Goal: Information Seeking & Learning: Learn about a topic

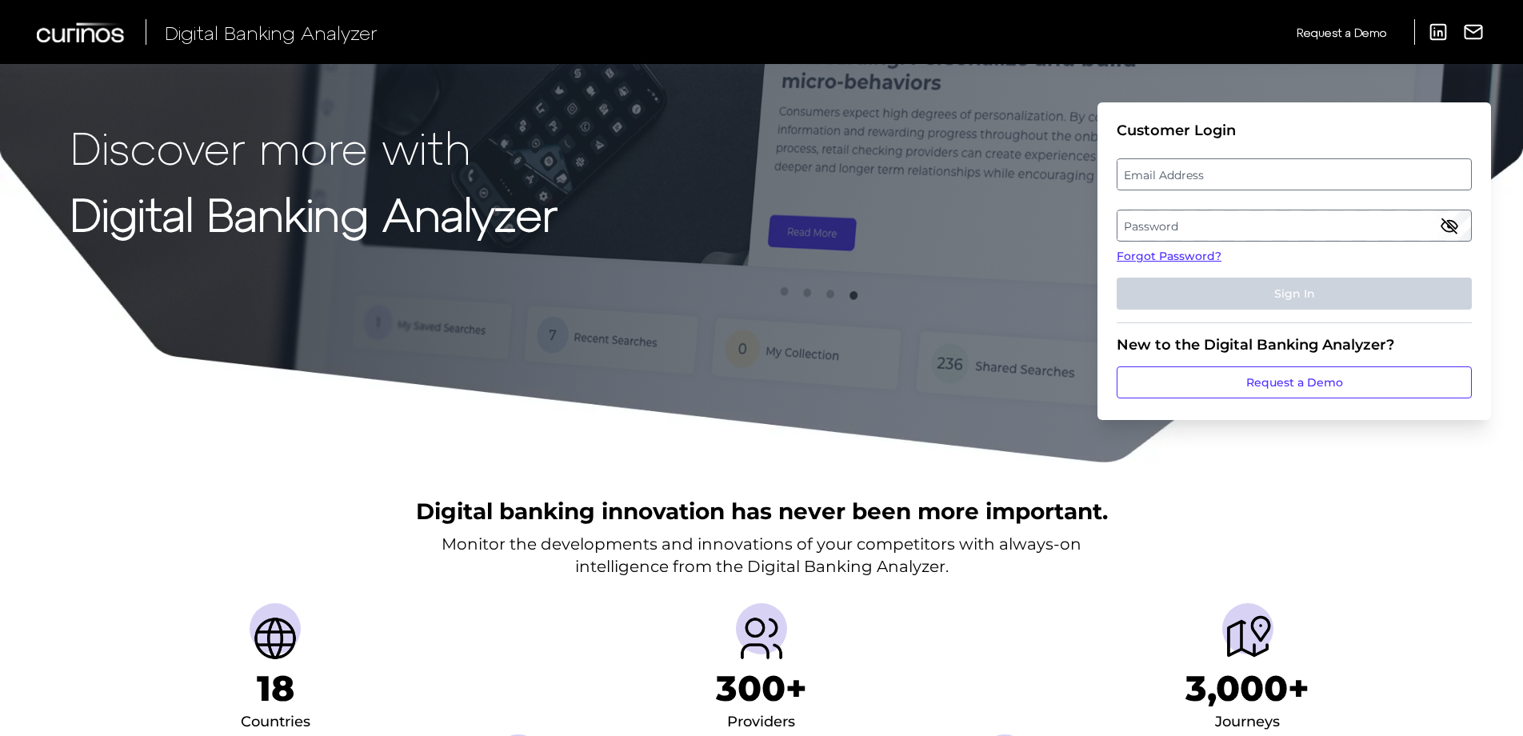
click at [1208, 162] on label "Email Address" at bounding box center [1293, 174] width 353 height 29
click at [1208, 162] on input "email" at bounding box center [1293, 174] width 355 height 32
type input "[EMAIL_ADDRESS][DOMAIN_NAME]"
click at [1186, 226] on label "Password" at bounding box center [1293, 225] width 353 height 29
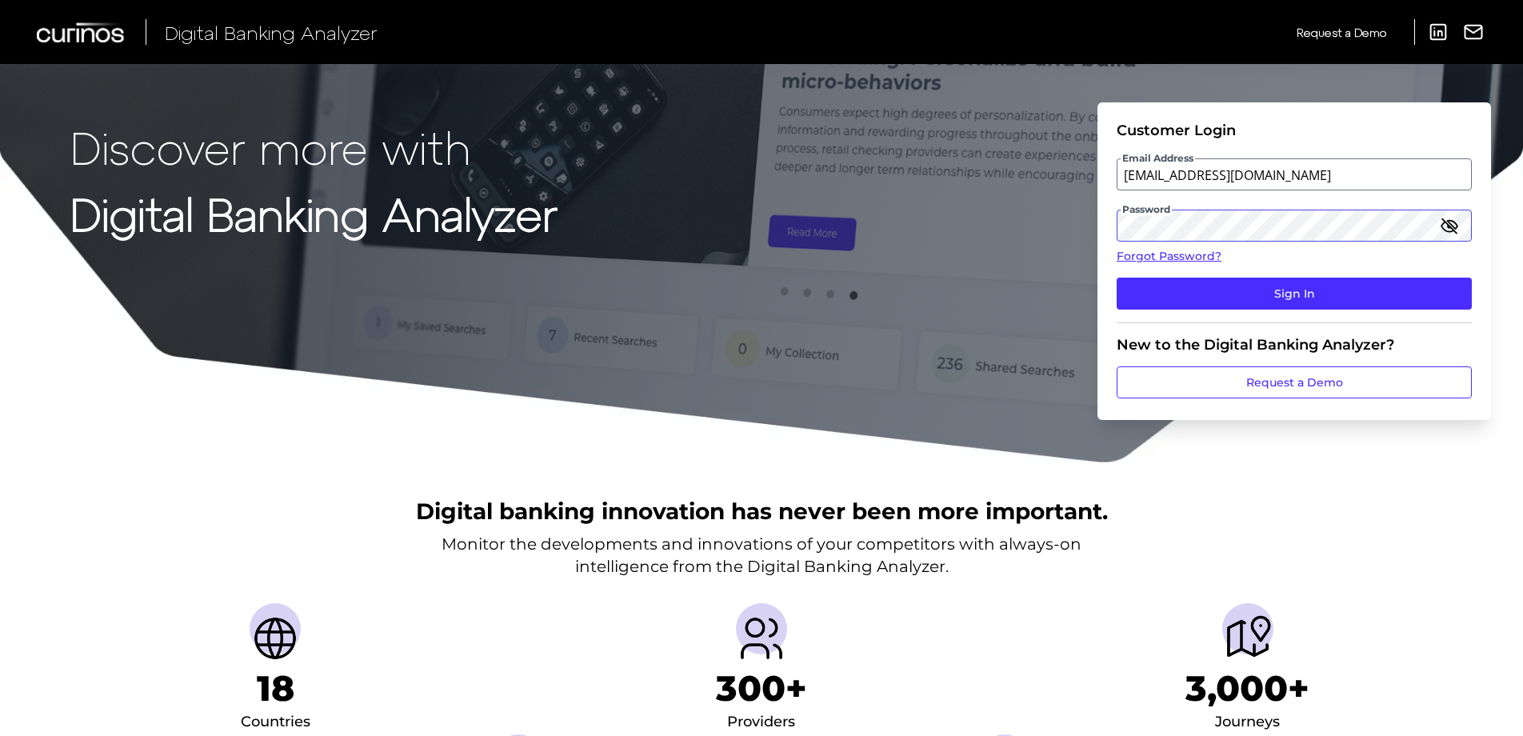
click at [1116, 278] on button "Sign In" at bounding box center [1293, 294] width 355 height 32
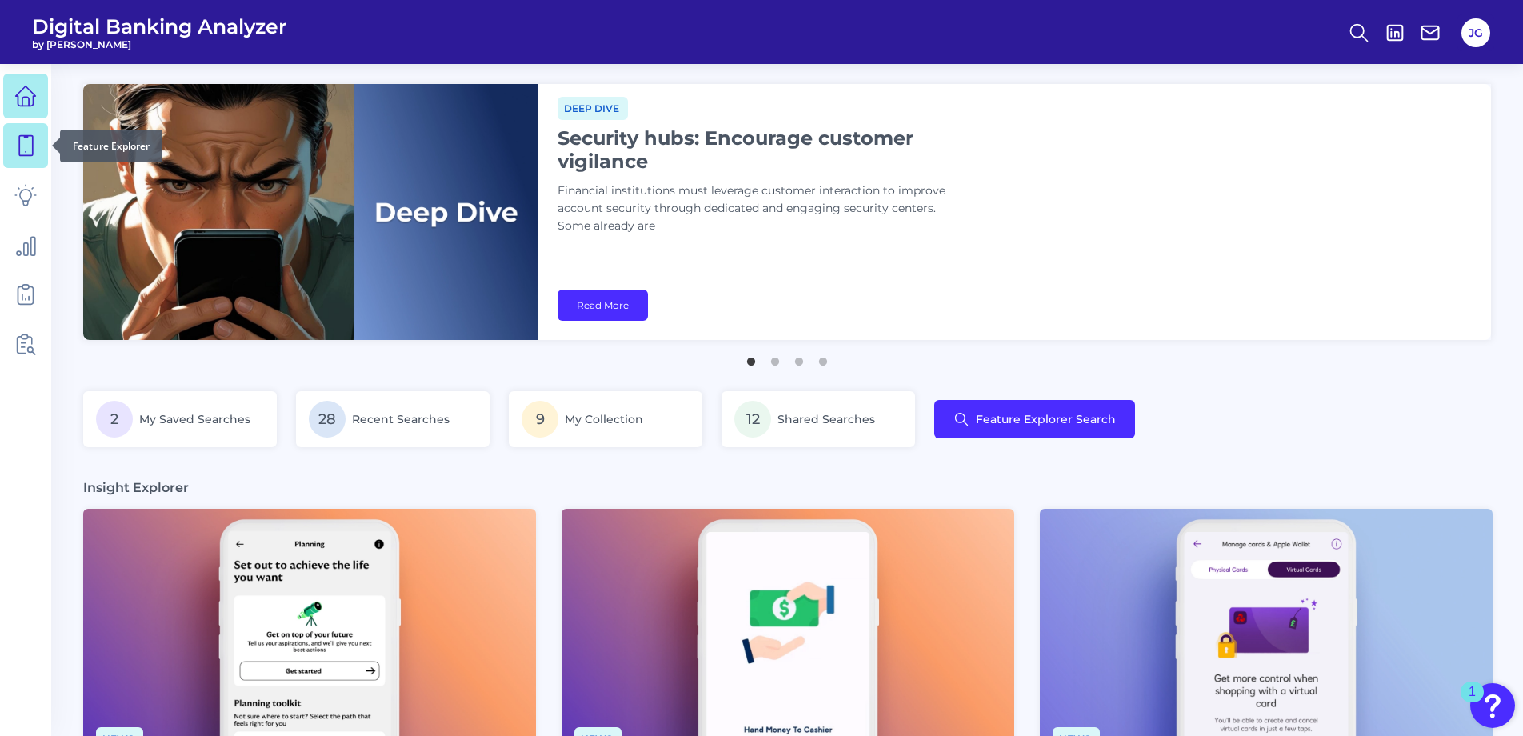
click at [30, 150] on icon at bounding box center [25, 145] width 22 height 22
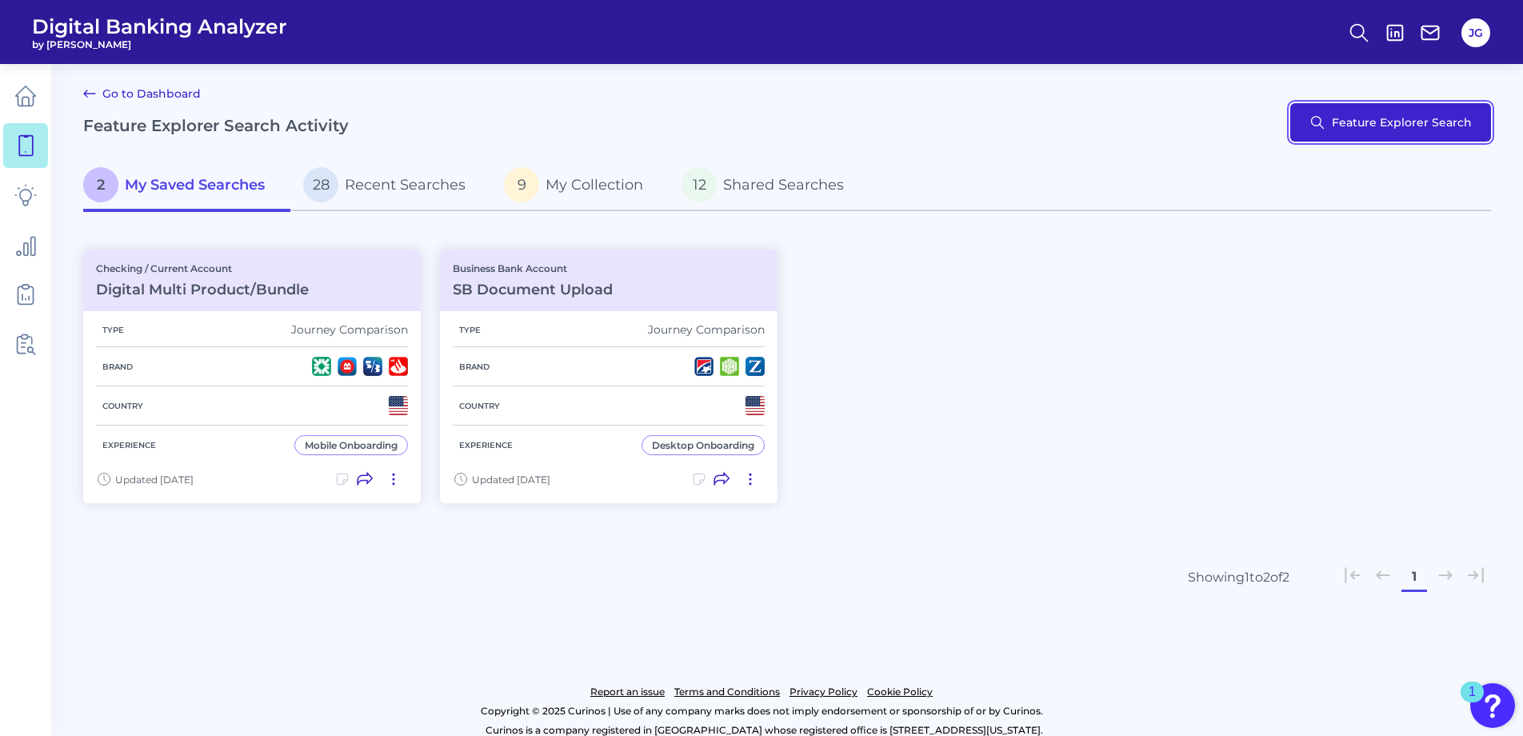
click at [1325, 133] on button "Feature Explorer Search" at bounding box center [1390, 122] width 201 height 38
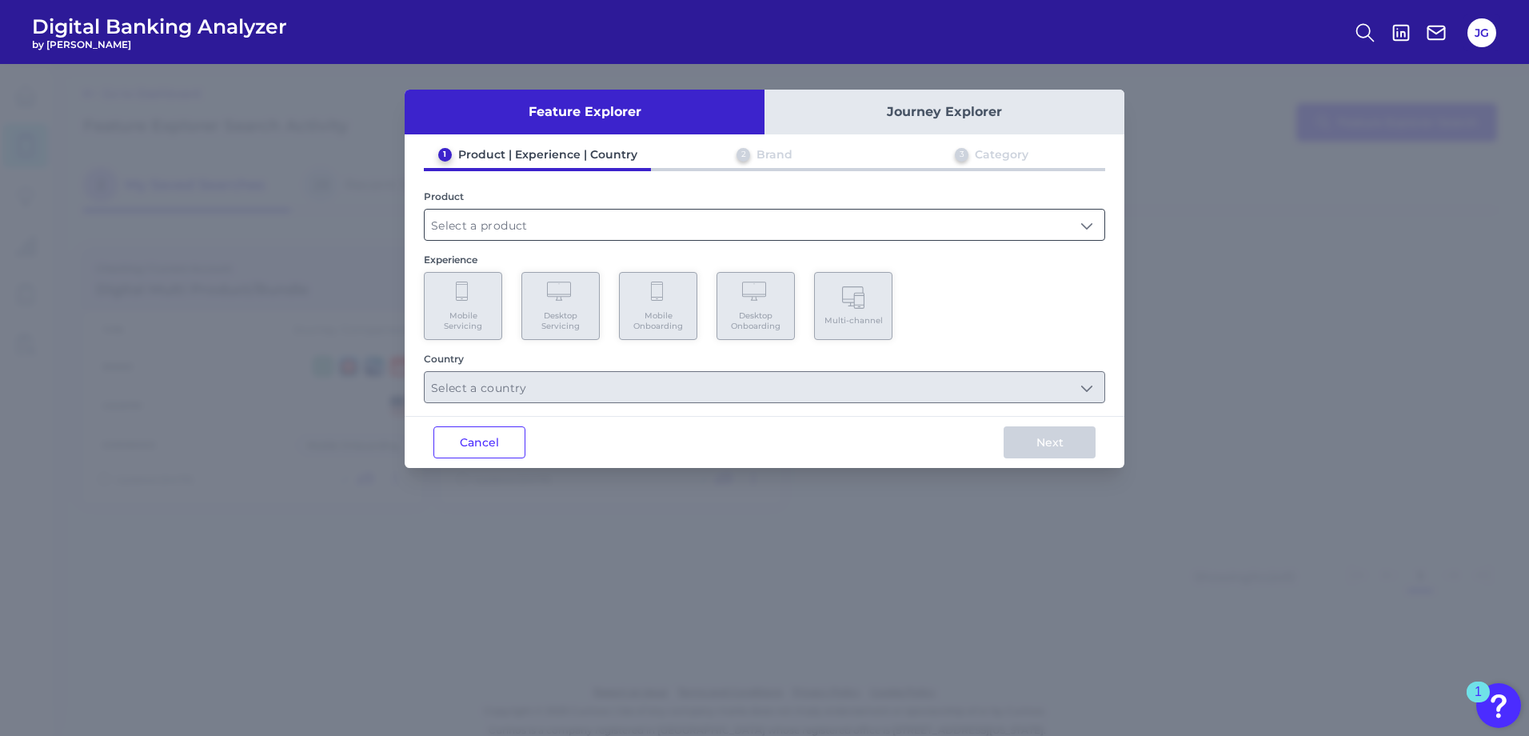
click at [578, 220] on input "text" at bounding box center [765, 225] width 680 height 30
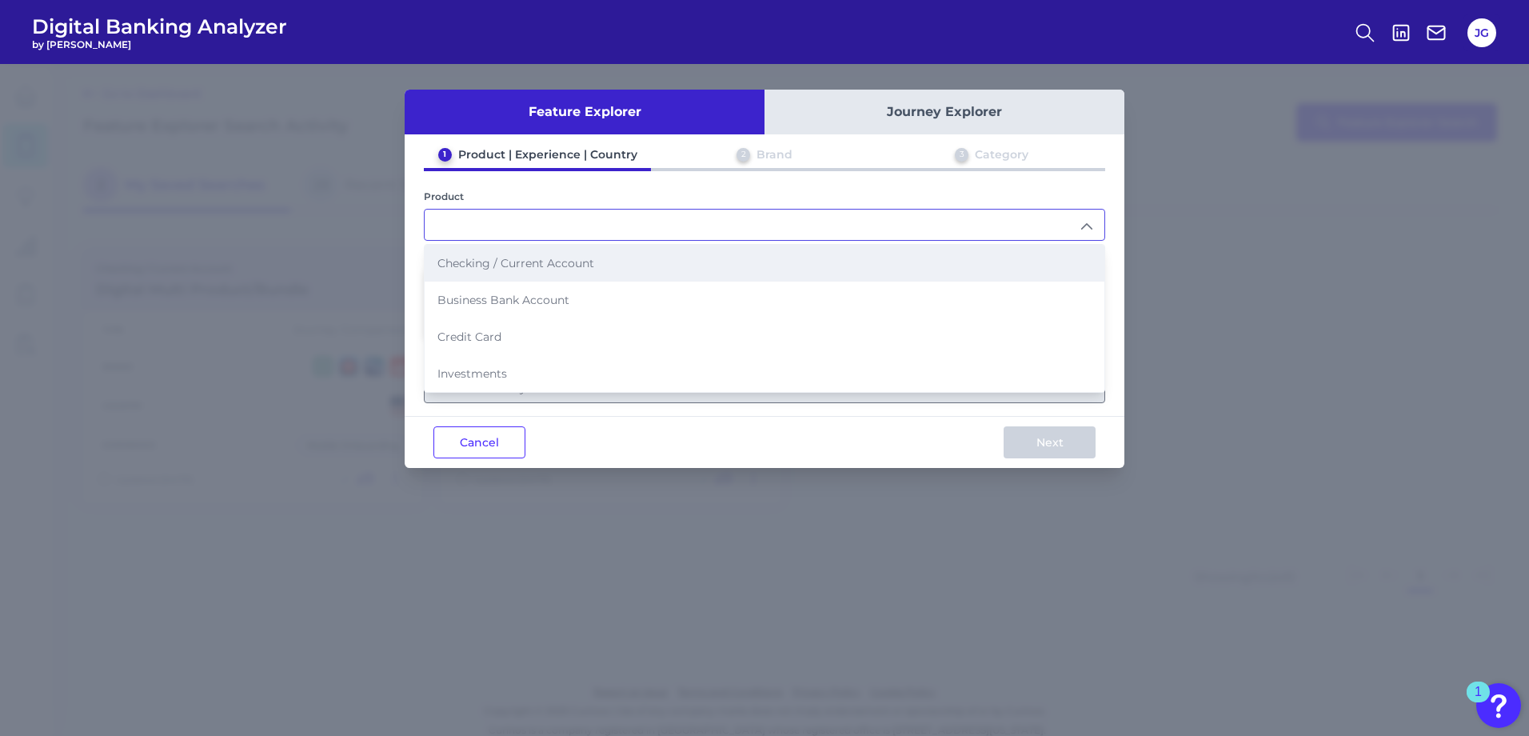
click at [602, 267] on li "Checking / Current Account" at bounding box center [765, 263] width 680 height 37
type input "Checking / Current Account"
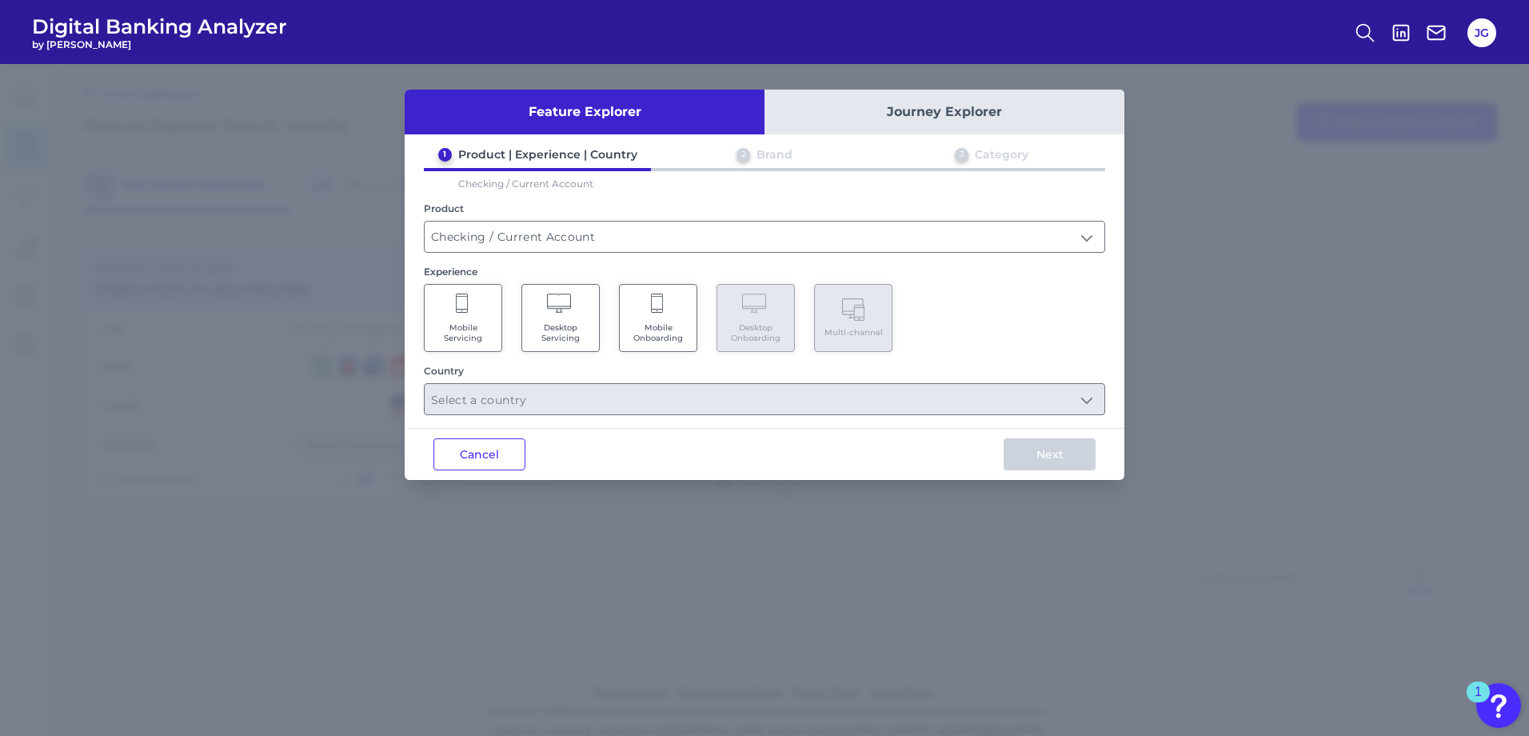
click at [666, 333] on span "Mobile Onboarding" at bounding box center [658, 332] width 61 height 21
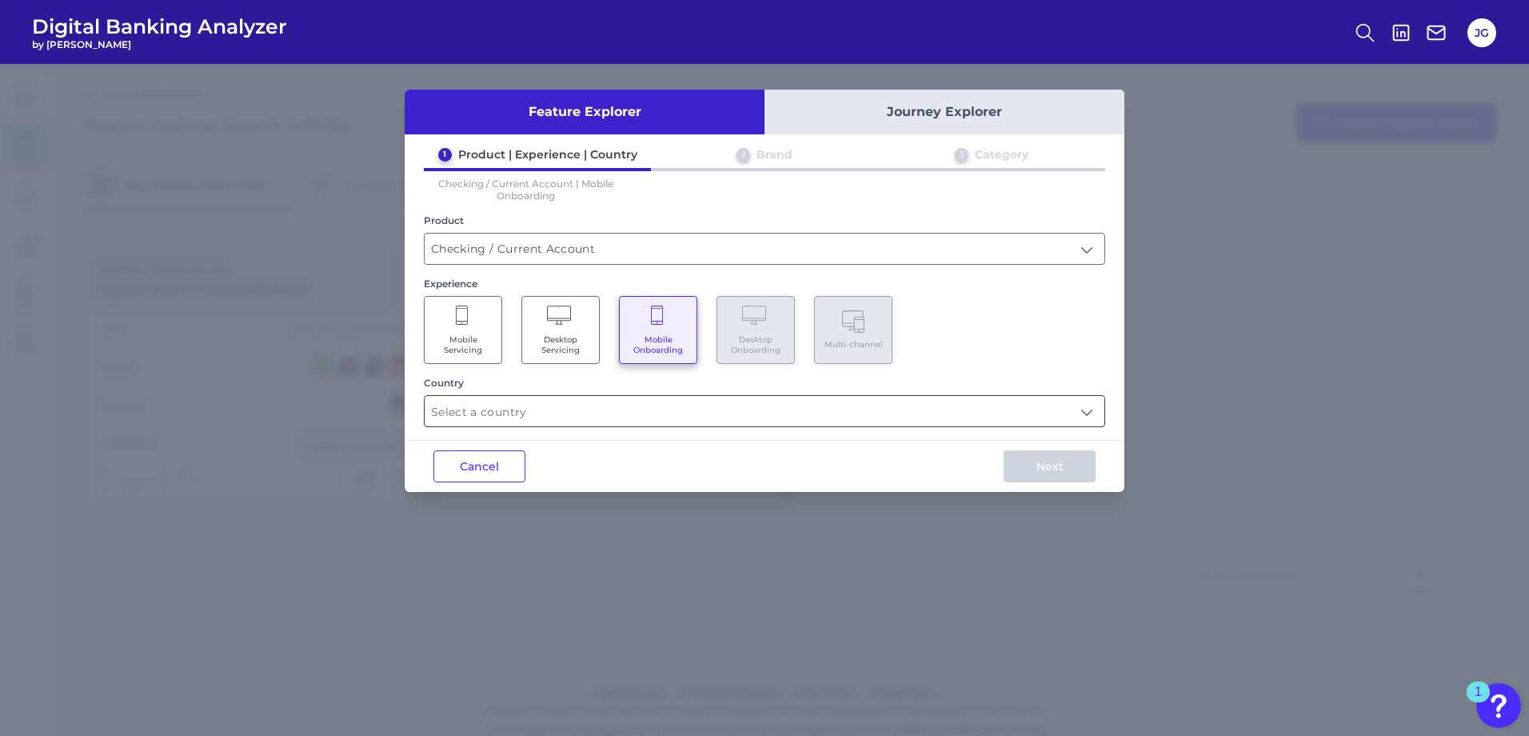
click at [574, 425] on input "text" at bounding box center [765, 411] width 680 height 30
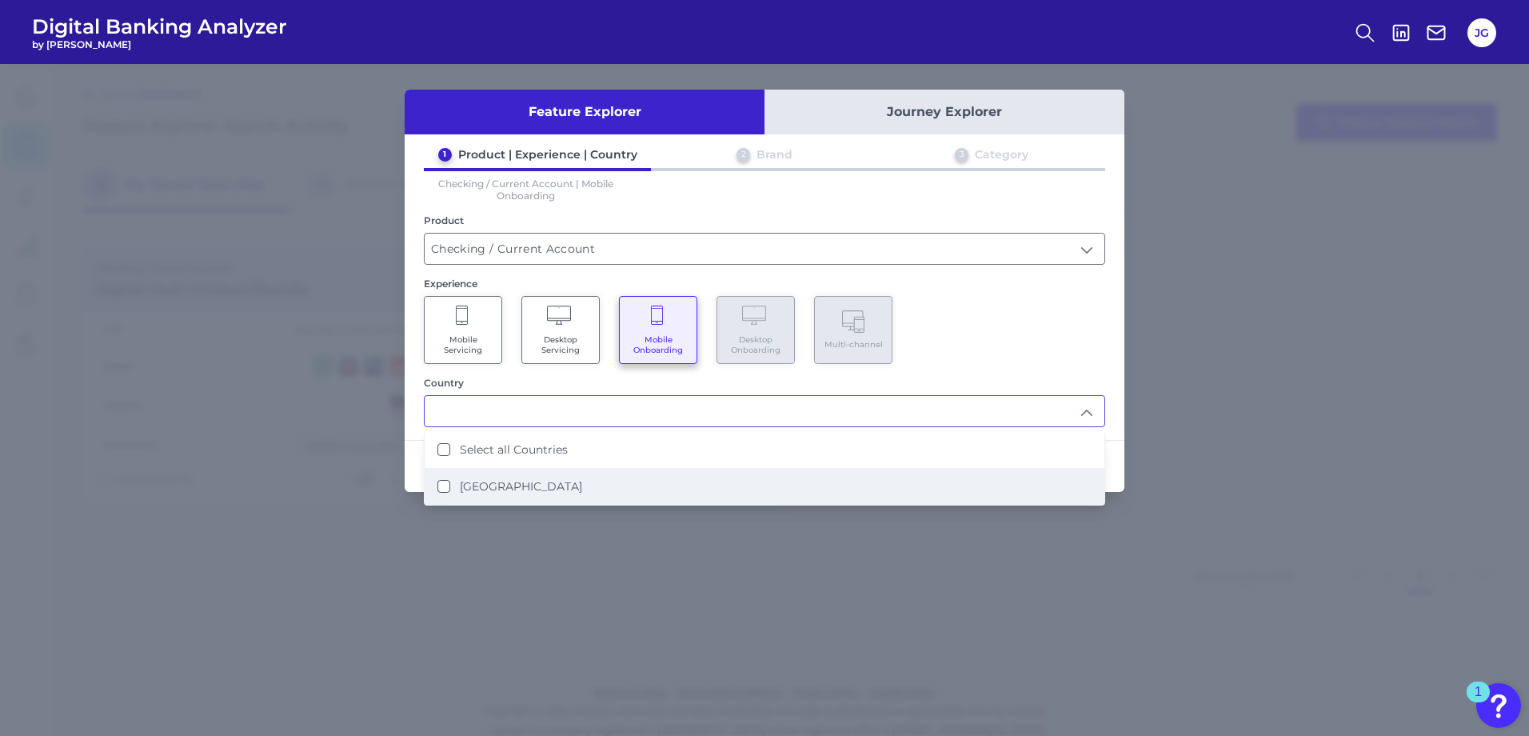
click at [534, 485] on label "[GEOGRAPHIC_DATA]" at bounding box center [521, 486] width 122 height 14
type input "Select all Countries"
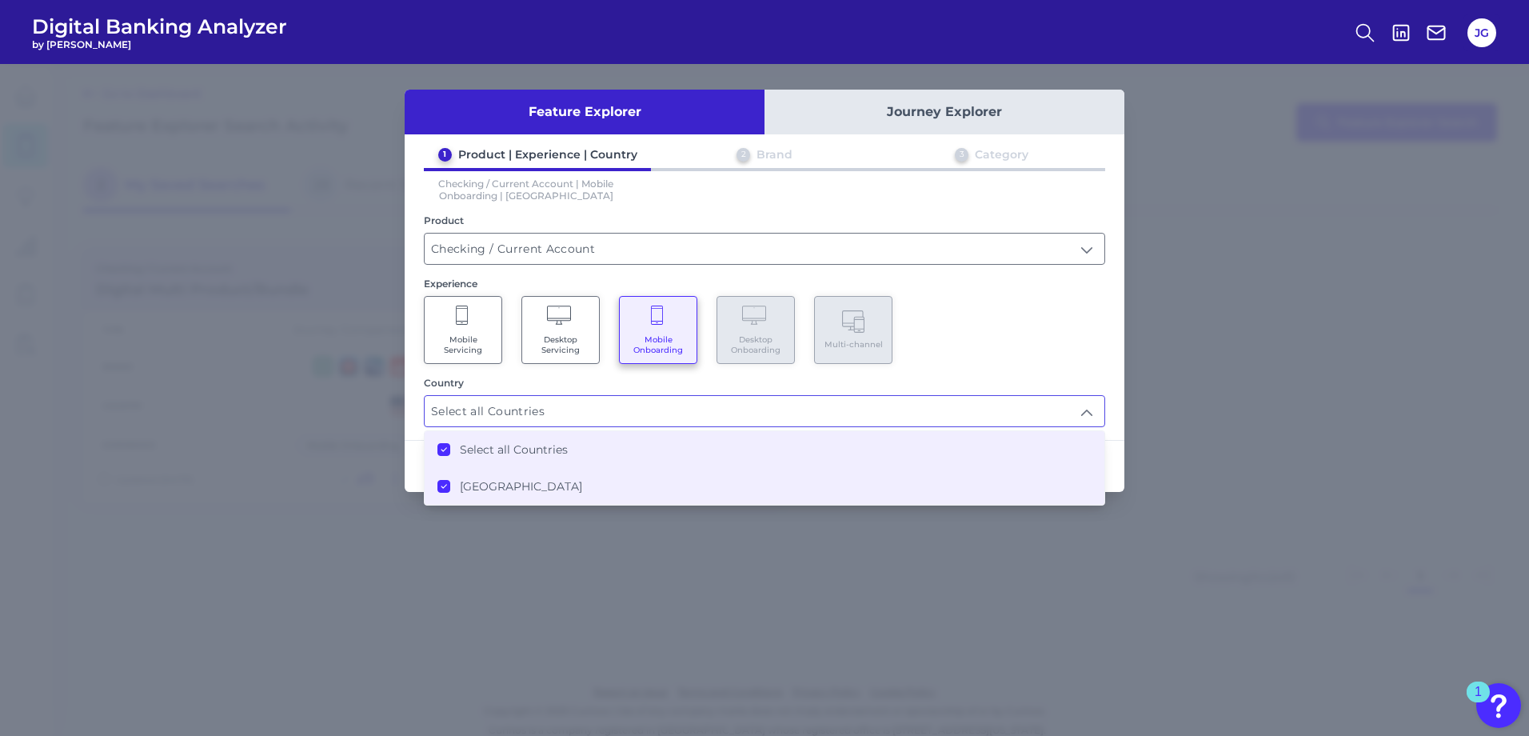
scroll to position [1, 0]
click at [1040, 360] on div "Mobile Servicing Desktop Servicing Mobile Onboarding Desktop Onboarding Multi-c…" at bounding box center [764, 330] width 681 height 68
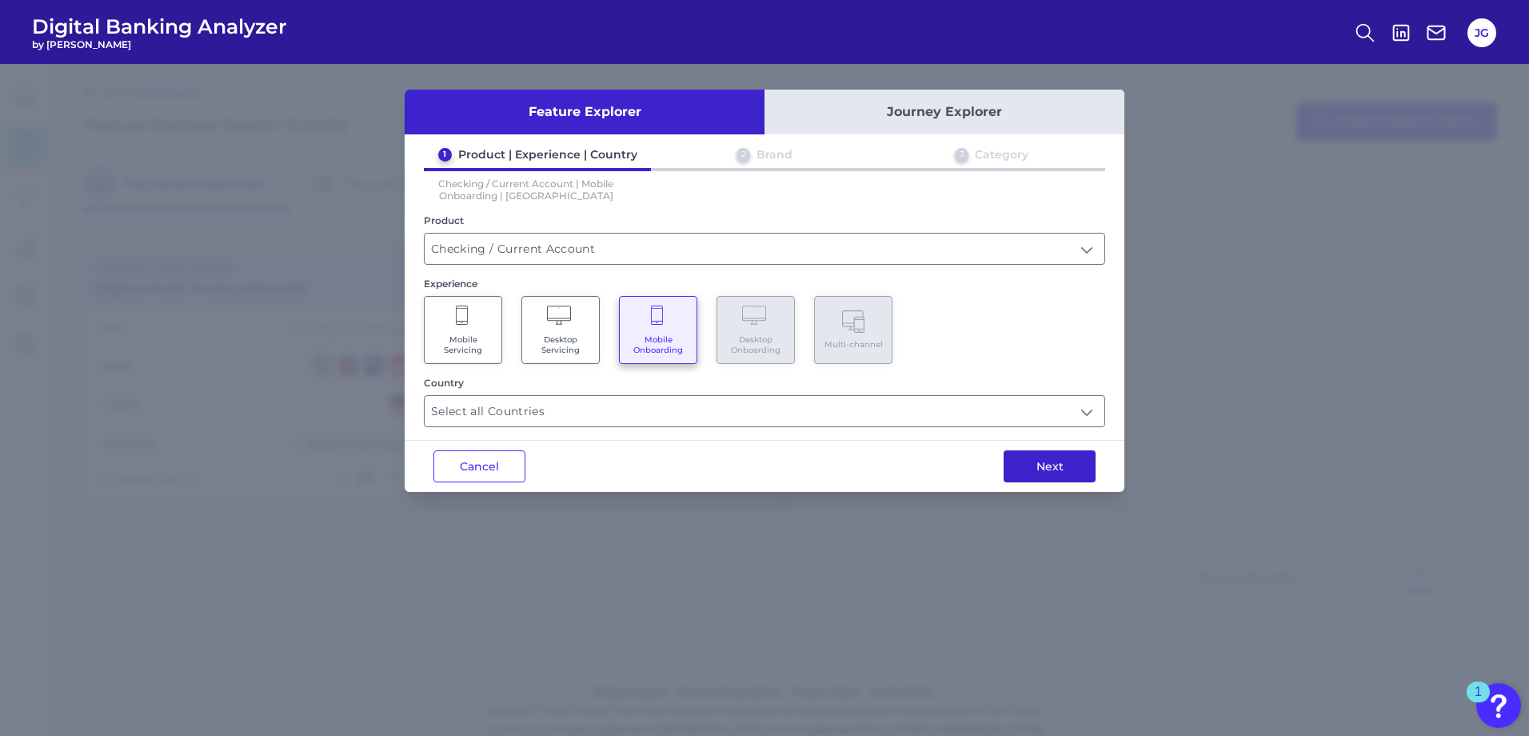
click at [1068, 464] on button "Next" at bounding box center [1050, 466] width 92 height 32
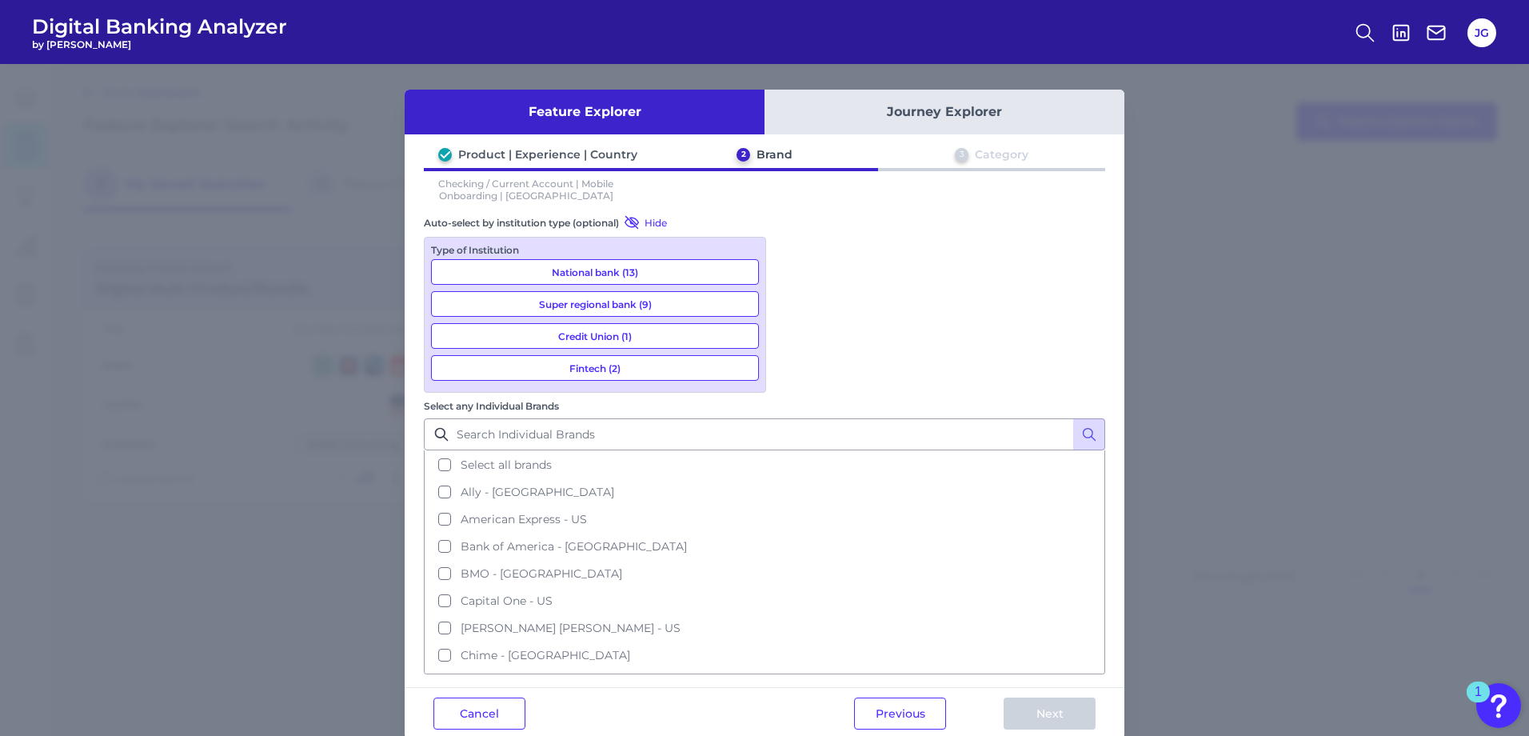
click at [623, 300] on button "Super regional bank (9)" at bounding box center [595, 304] width 328 height 26
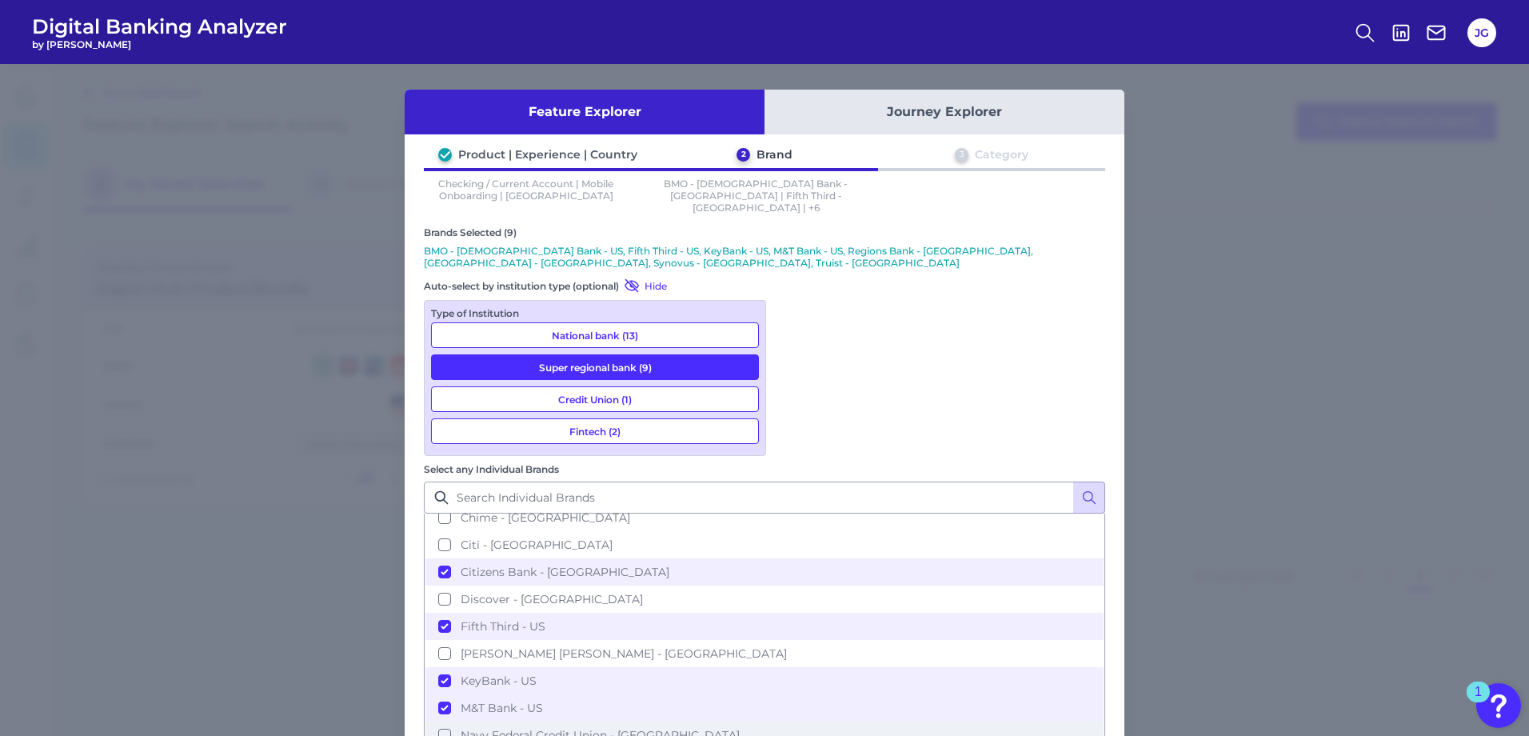
scroll to position [320, 0]
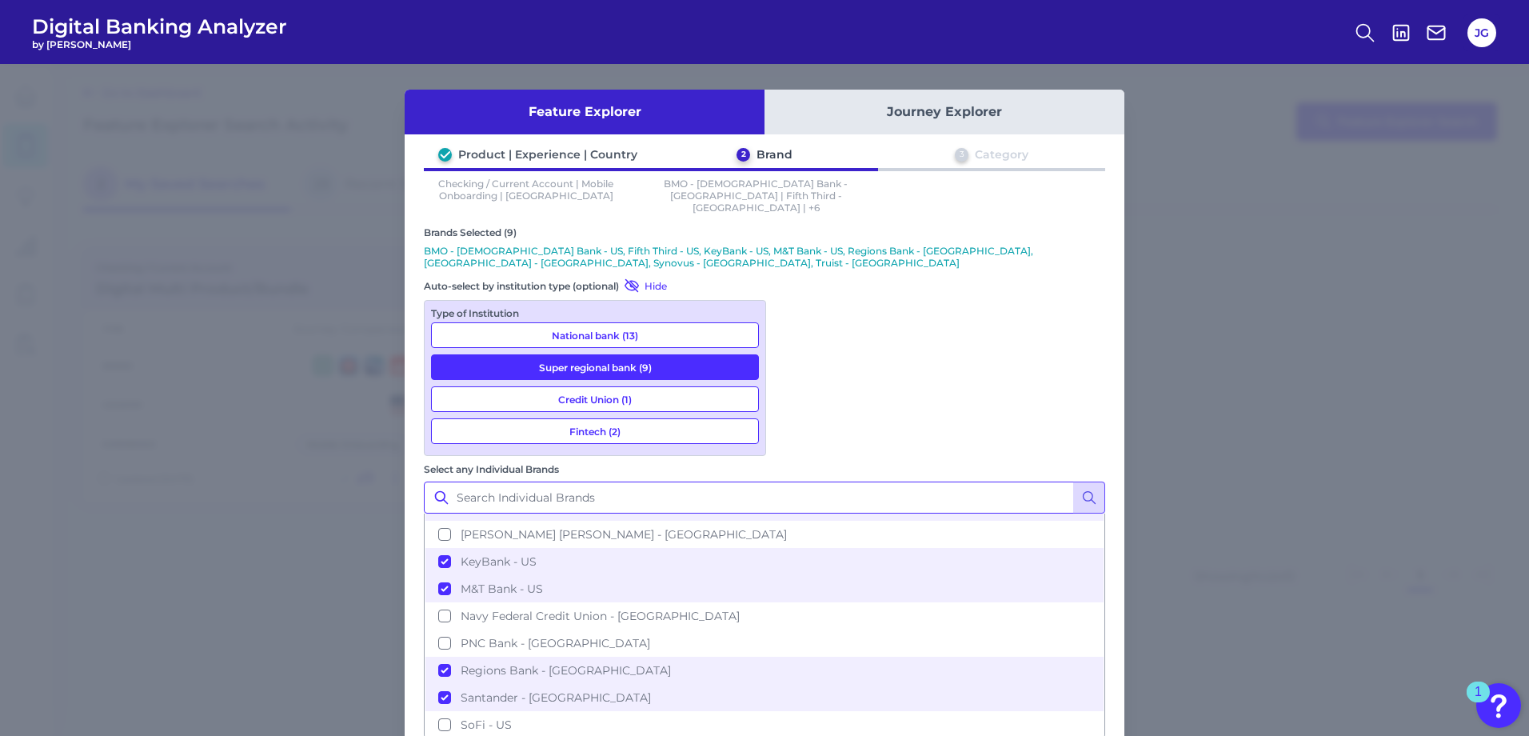
click at [897, 481] on input "Select any Individual Brands" at bounding box center [764, 497] width 681 height 32
type input "key"
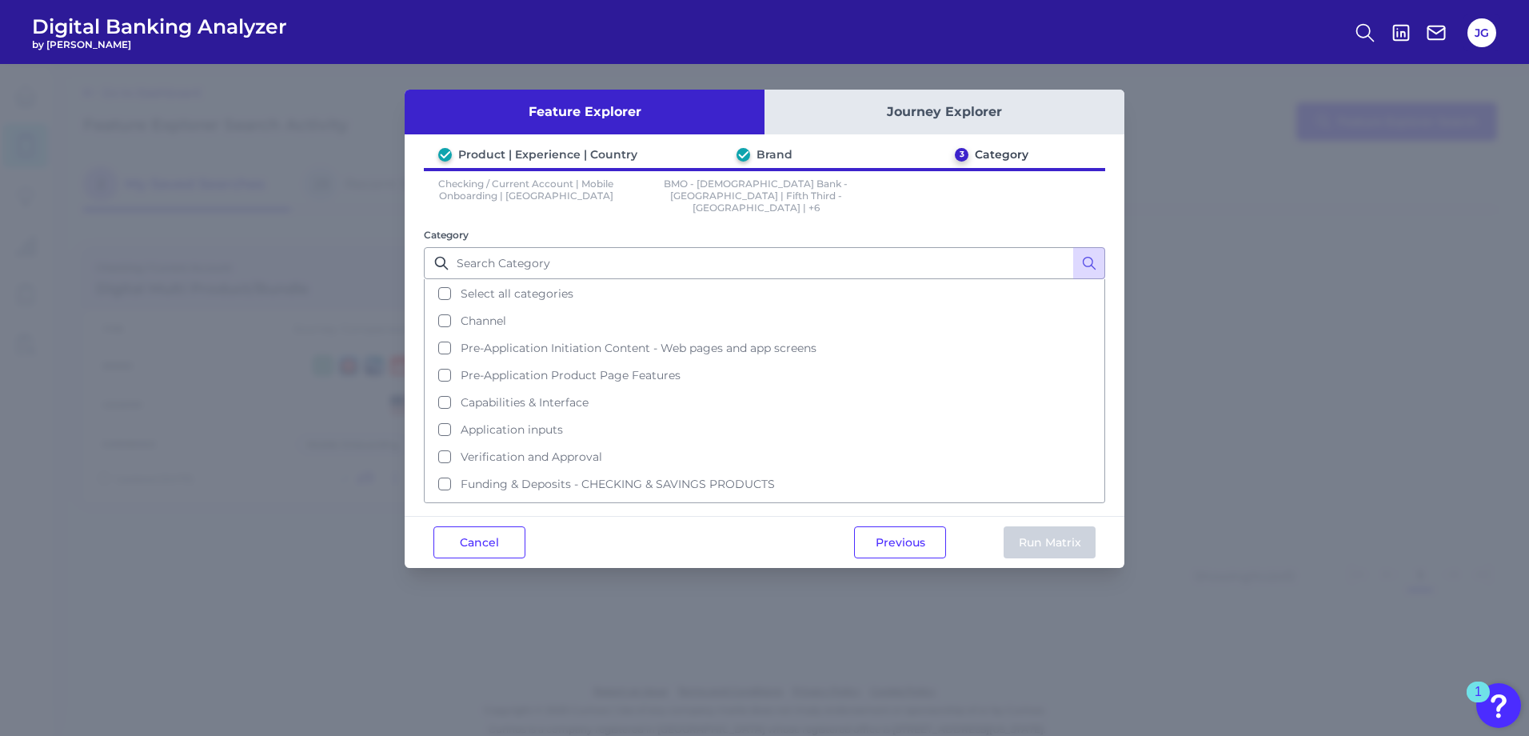
click at [444, 282] on button "Select all categories" at bounding box center [764, 293] width 678 height 27
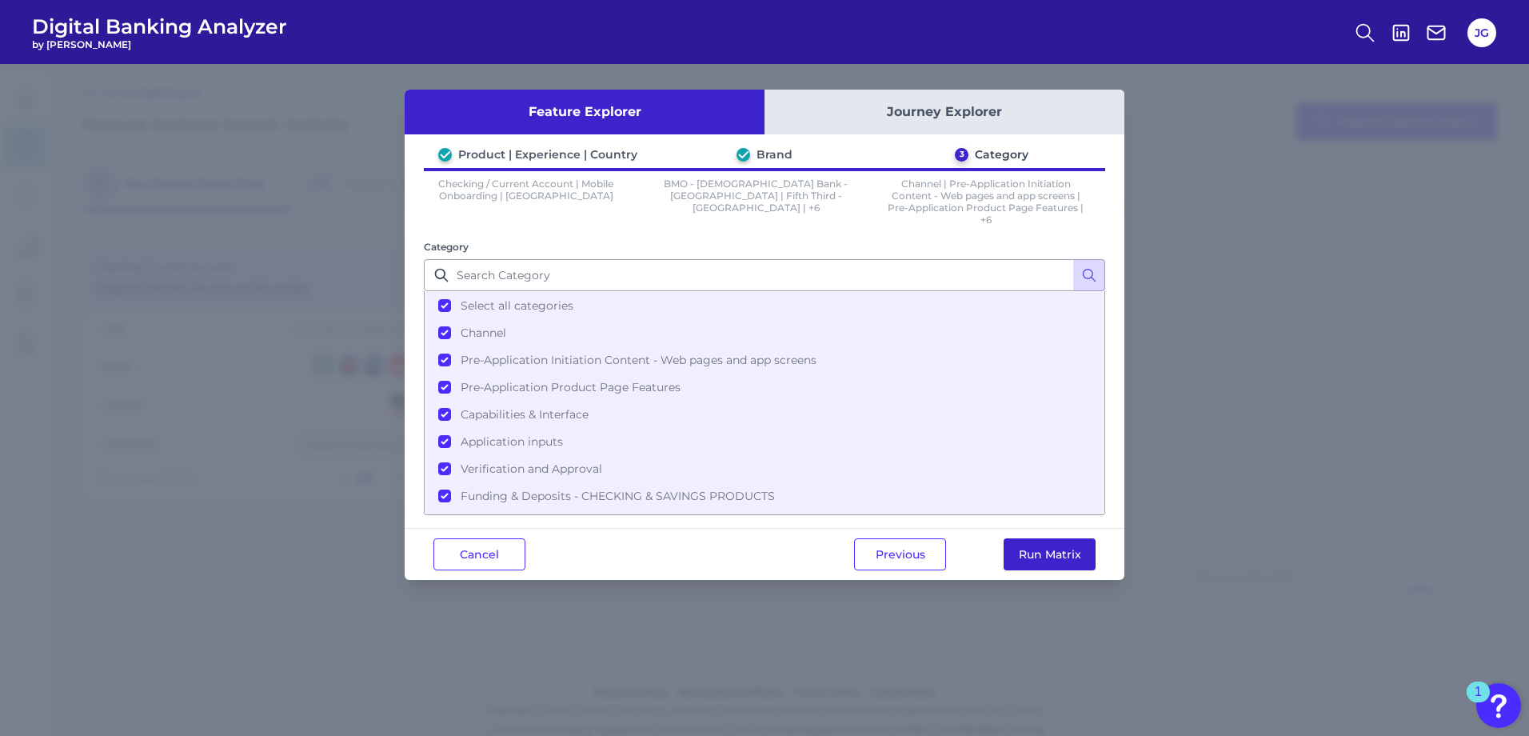
click at [1068, 560] on button "Run Matrix" at bounding box center [1050, 554] width 92 height 32
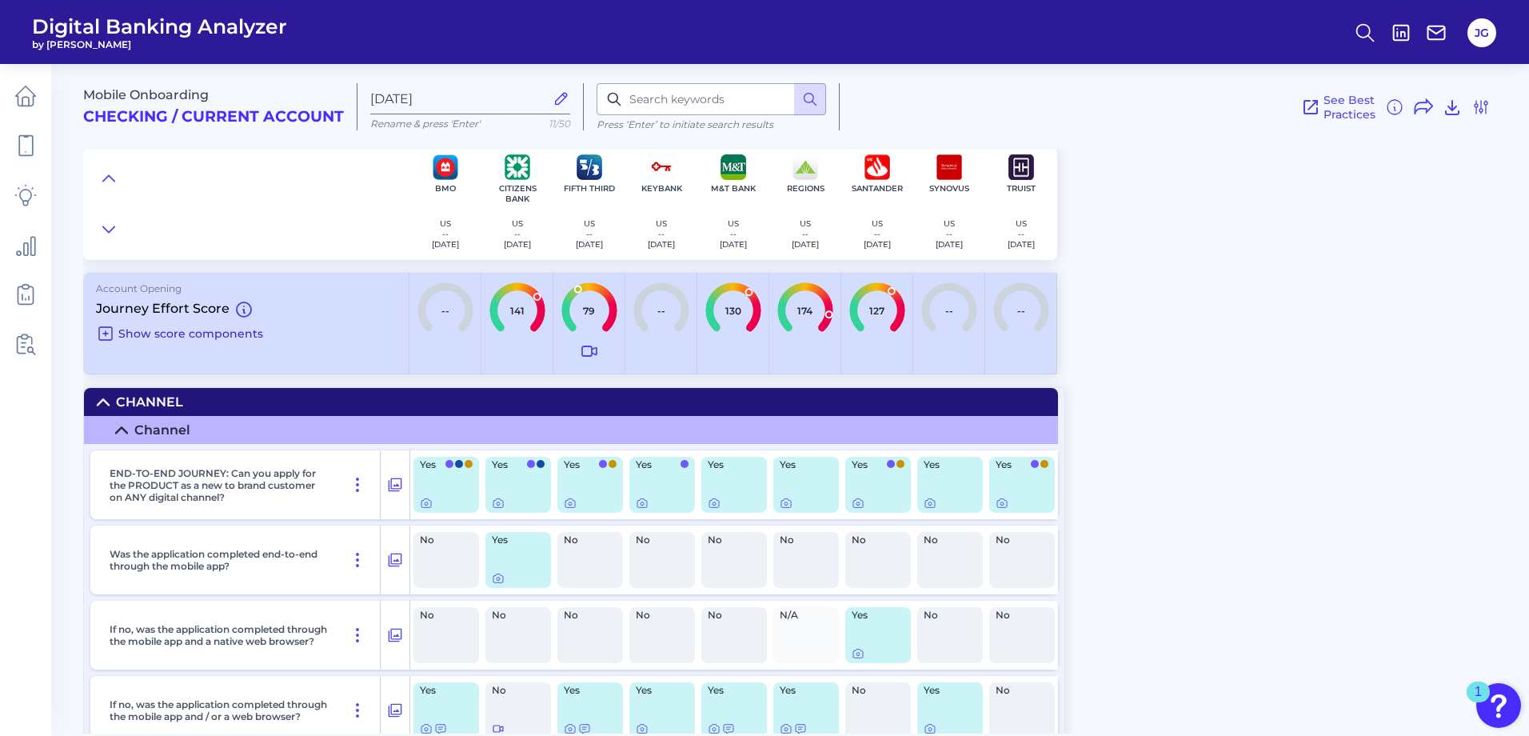
click at [112, 329] on icon at bounding box center [105, 333] width 13 height 13
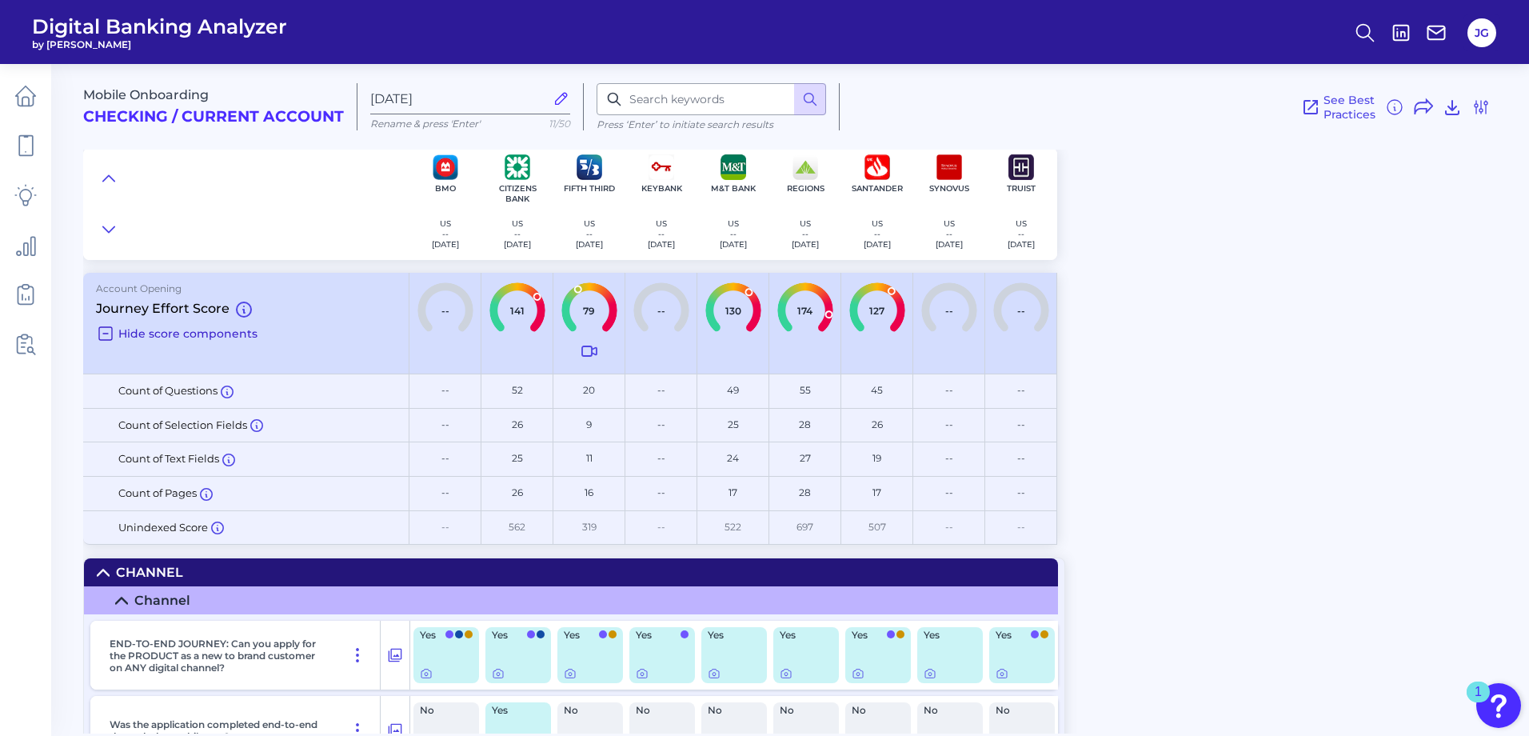
click at [102, 333] on icon at bounding box center [105, 333] width 19 height 19
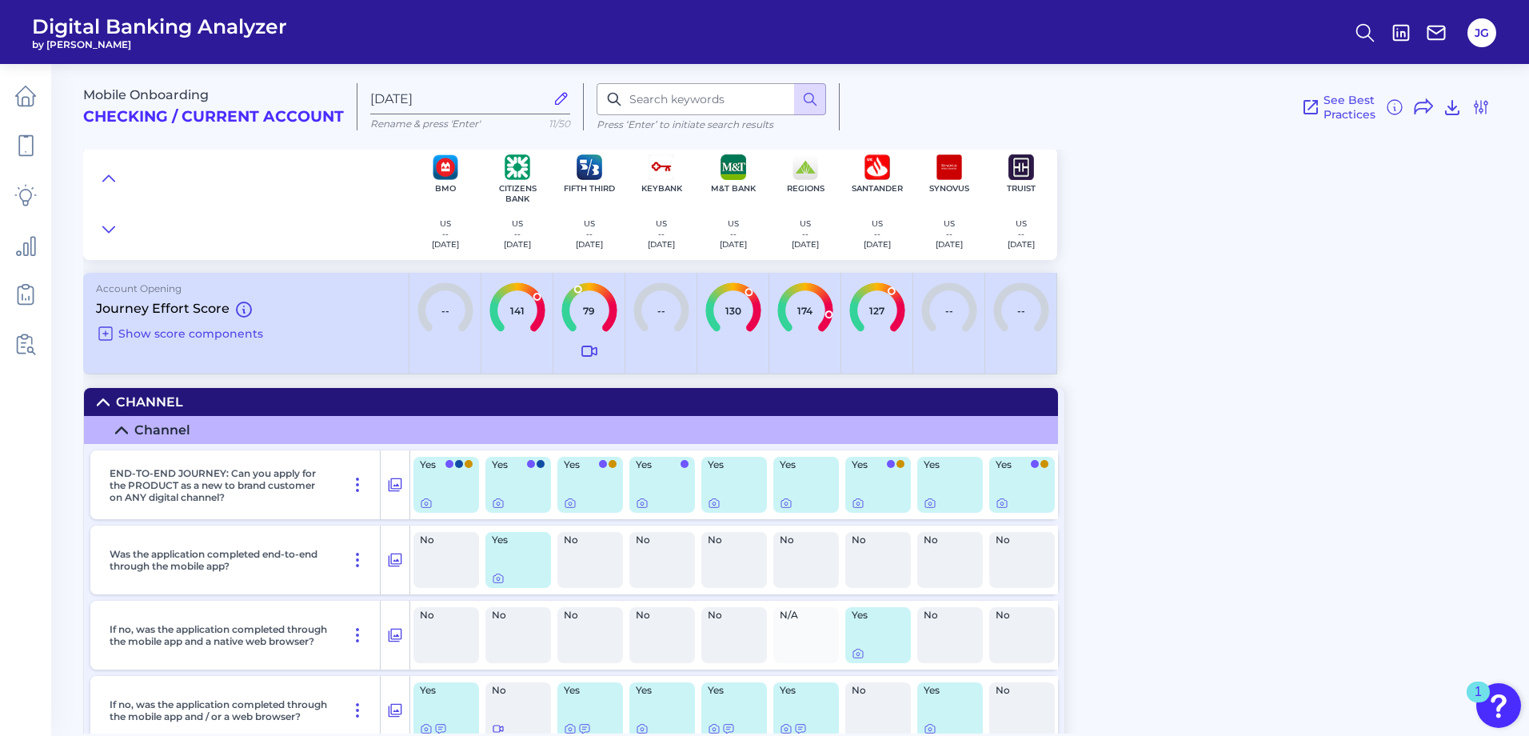
click at [115, 429] on icon at bounding box center [121, 430] width 13 height 13
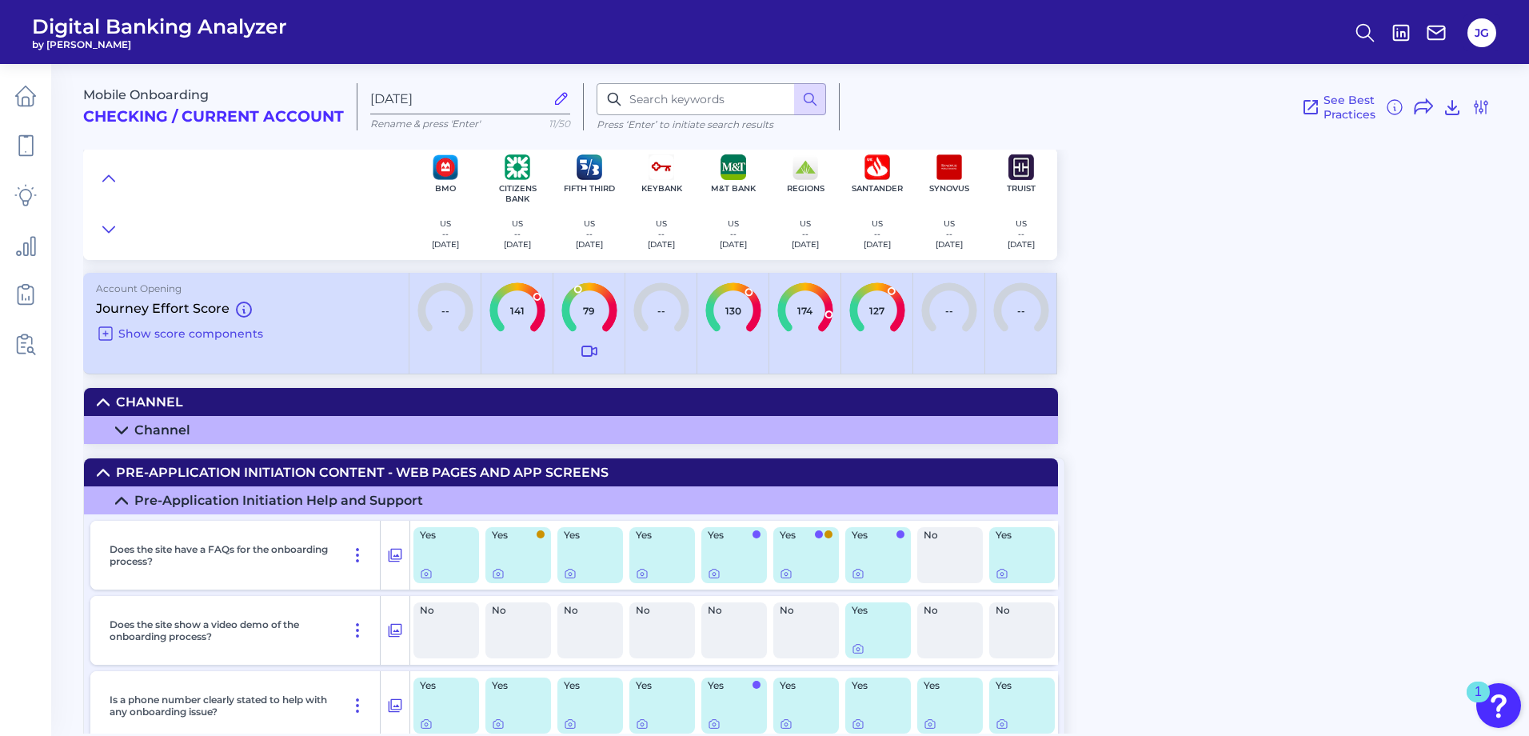
click at [124, 497] on icon at bounding box center [121, 500] width 13 height 13
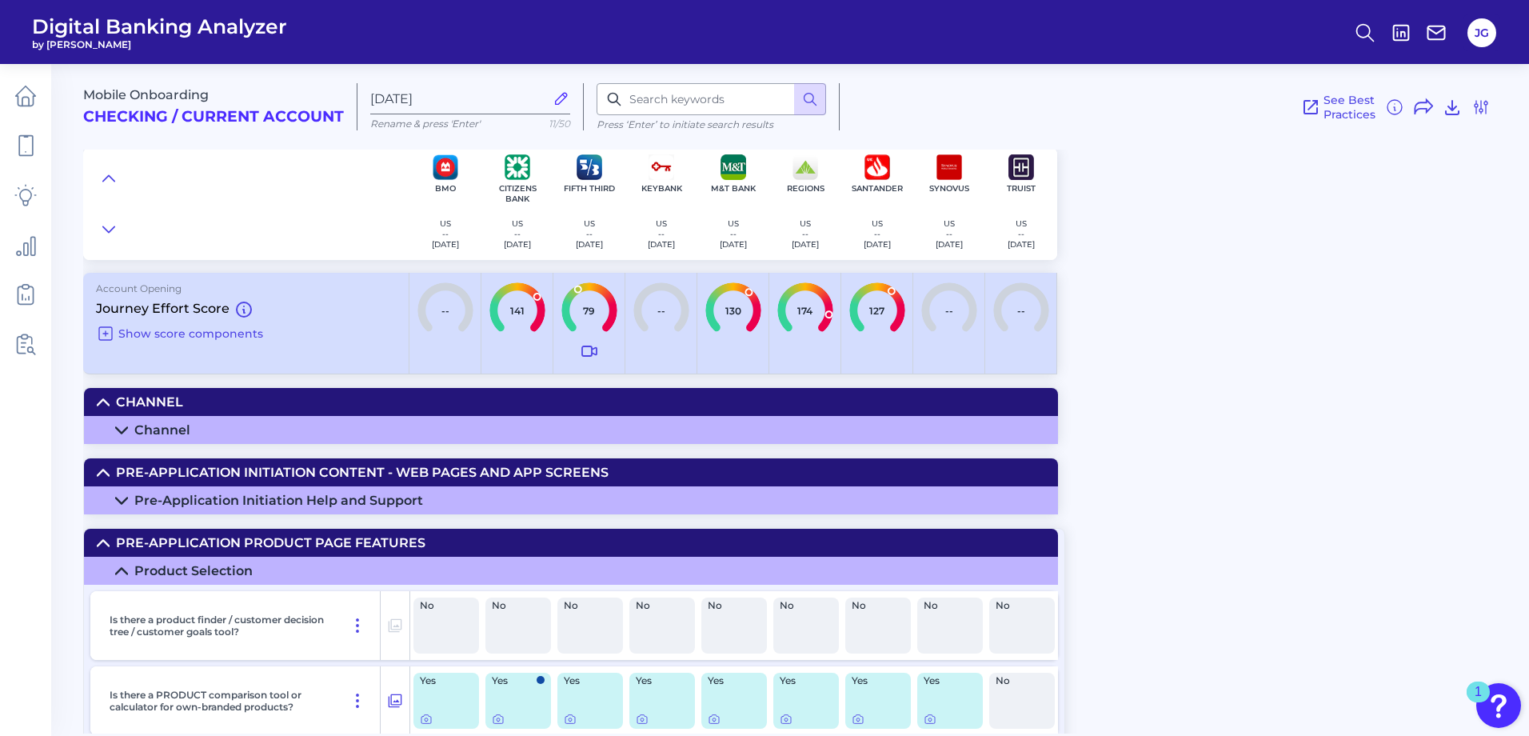
click at [128, 568] on summary "Product Selection" at bounding box center [571, 571] width 974 height 28
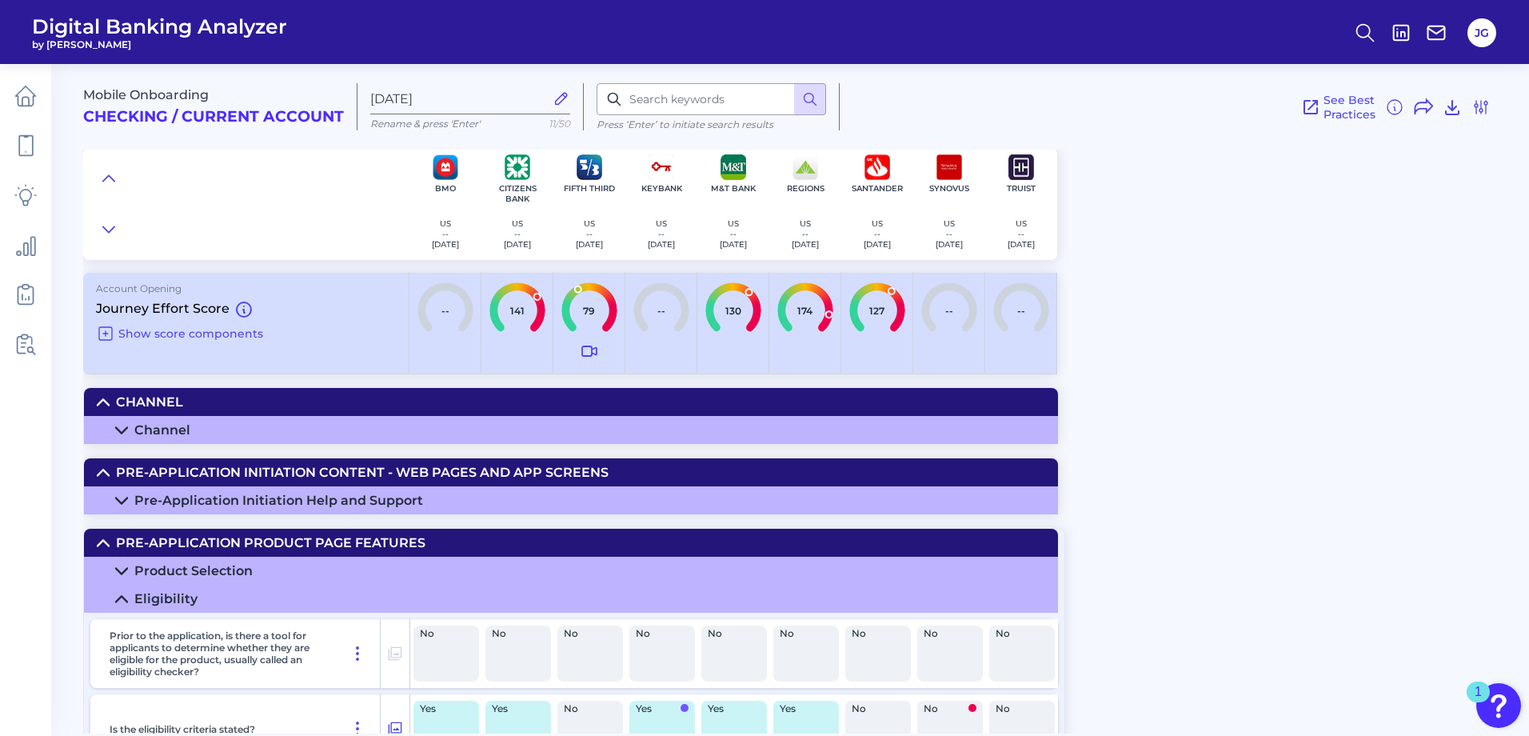
click at [124, 603] on icon at bounding box center [121, 599] width 13 height 13
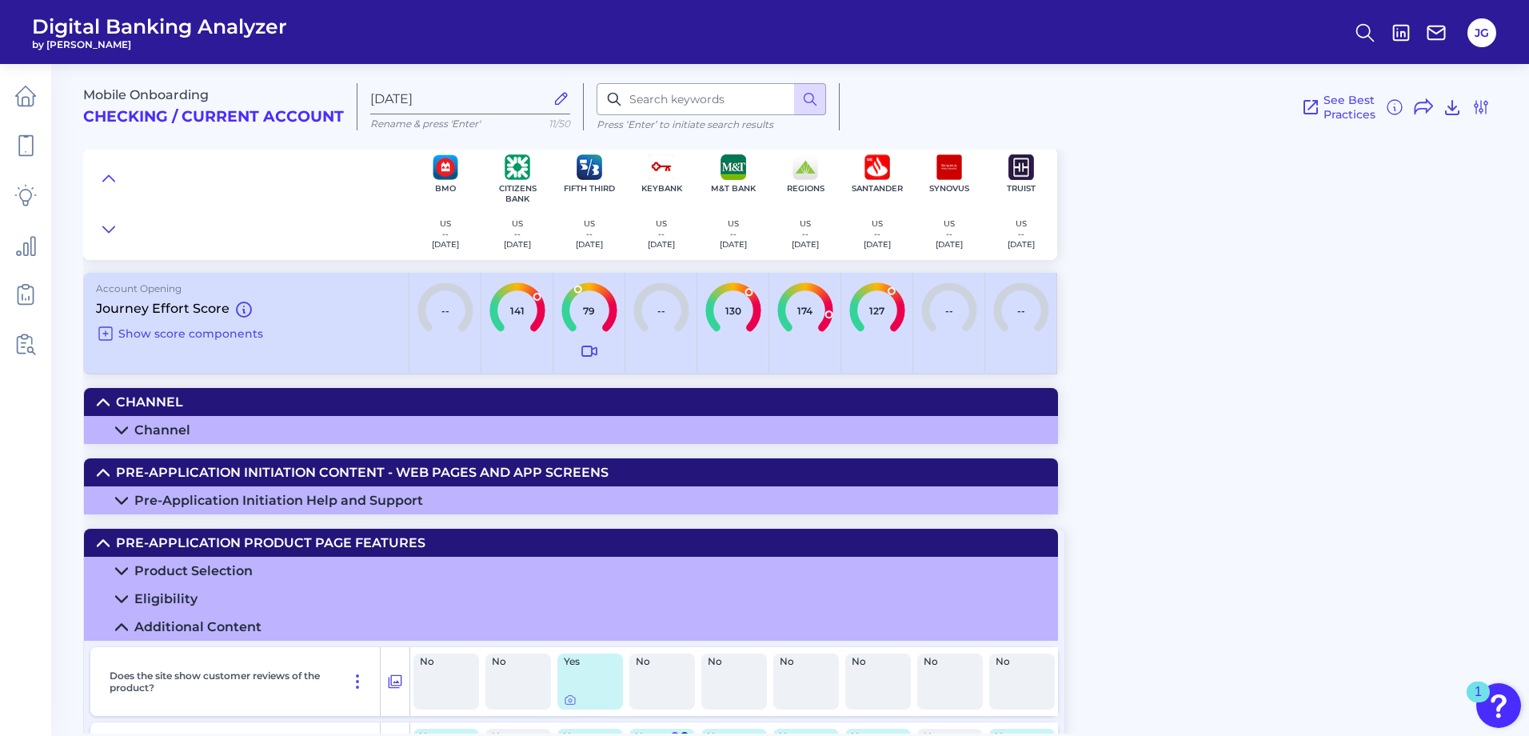
click at [124, 617] on summary "Additional Content" at bounding box center [571, 627] width 974 height 28
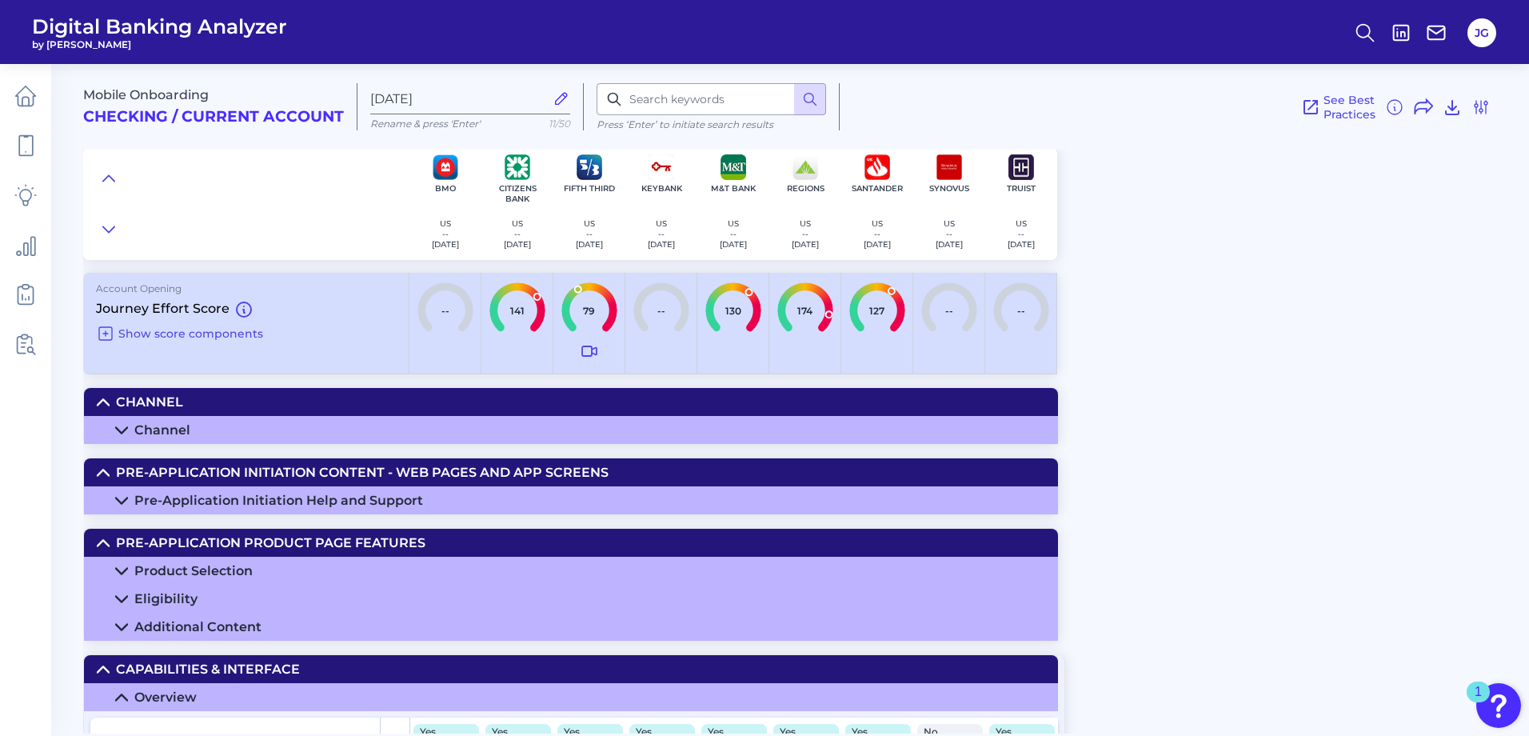
scroll to position [240, 0]
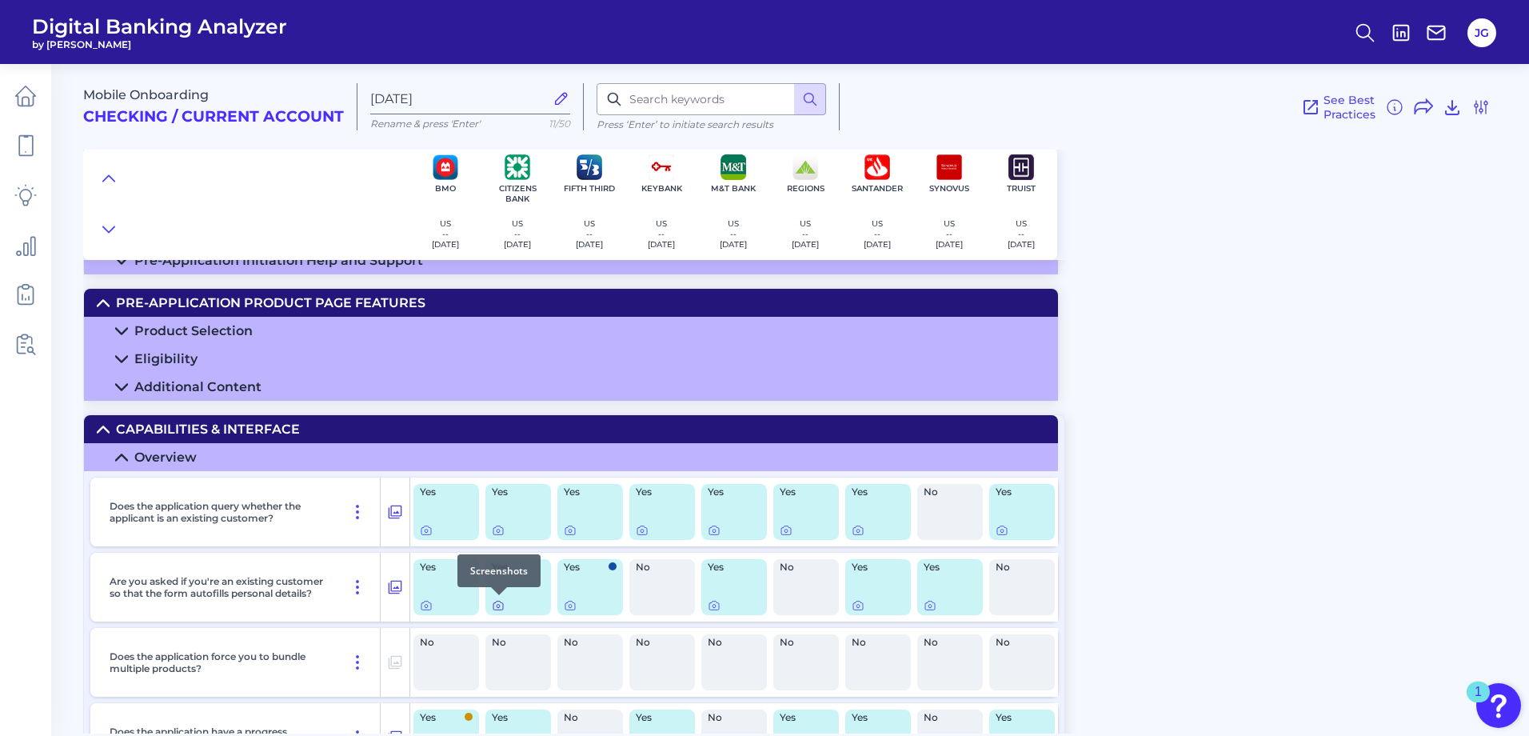
click at [496, 606] on icon at bounding box center [498, 605] width 13 height 13
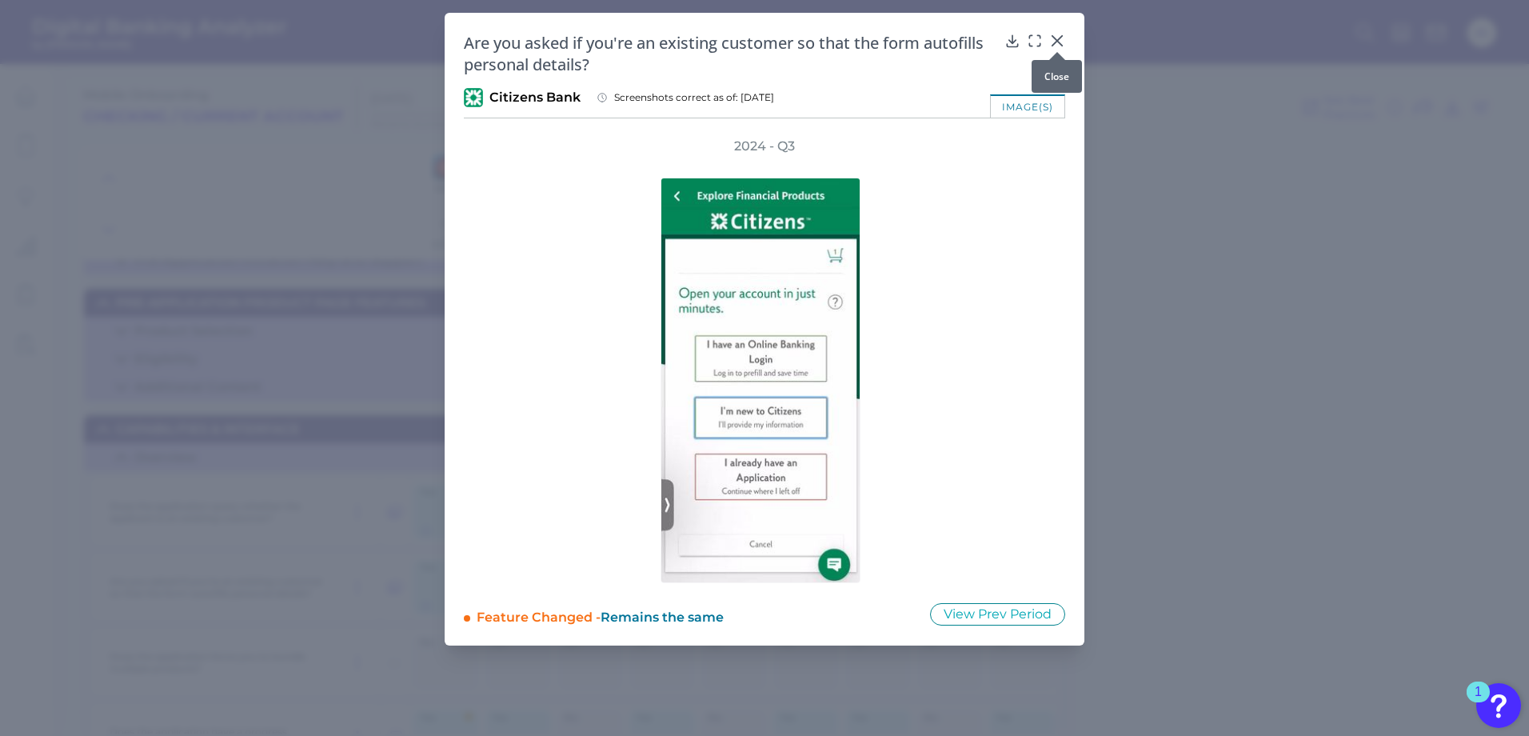
click at [1056, 40] on icon at bounding box center [1057, 41] width 16 height 16
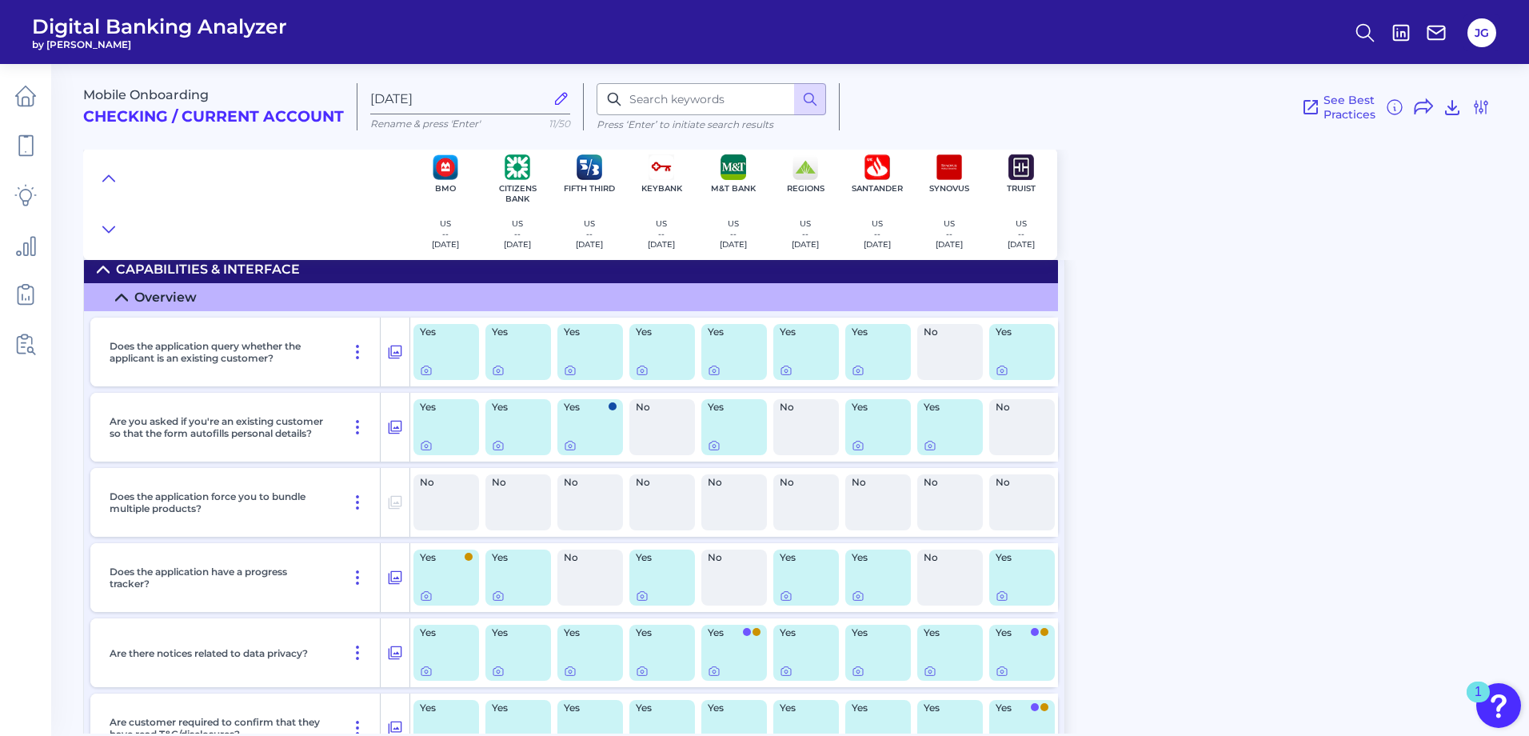
scroll to position [640, 0]
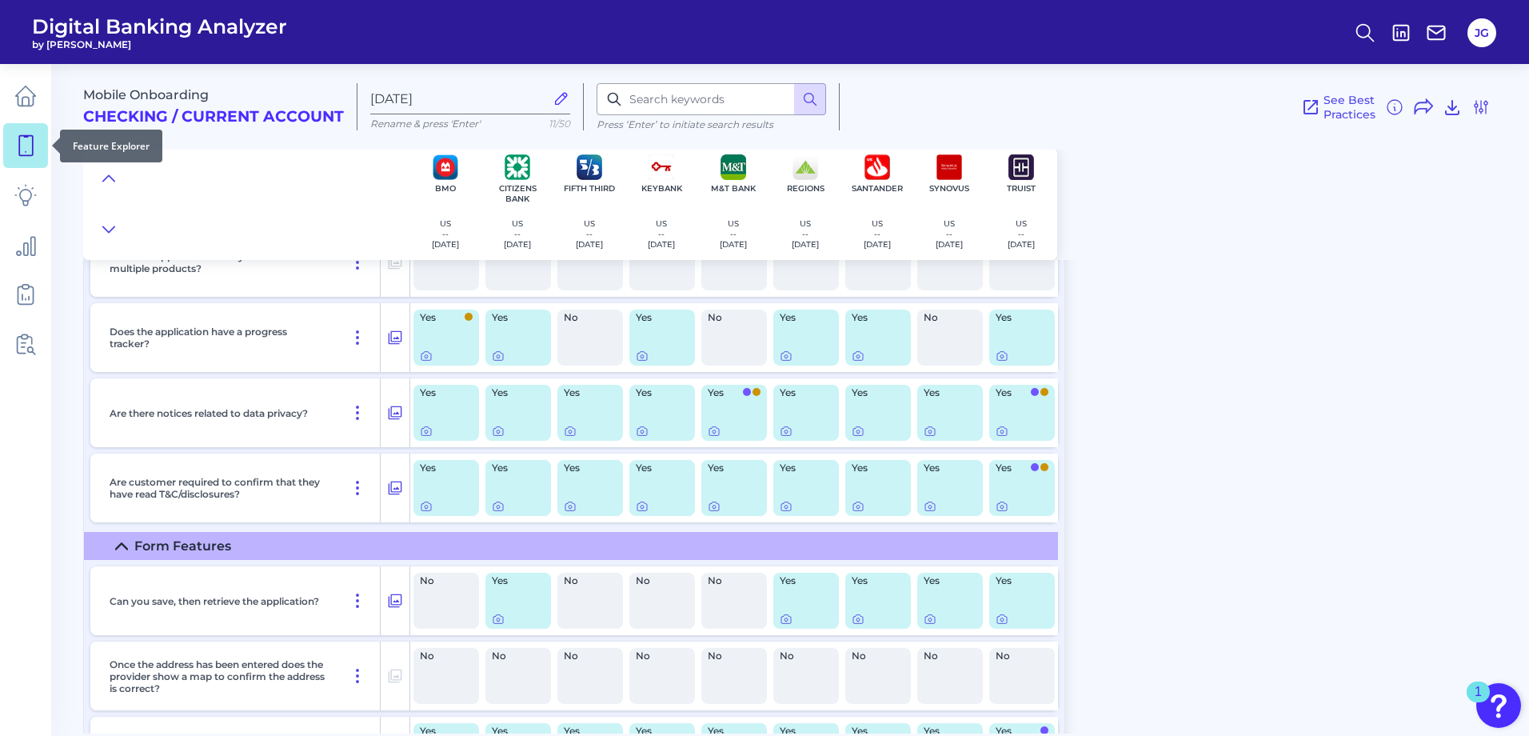
click at [27, 138] on icon at bounding box center [25, 145] width 22 height 22
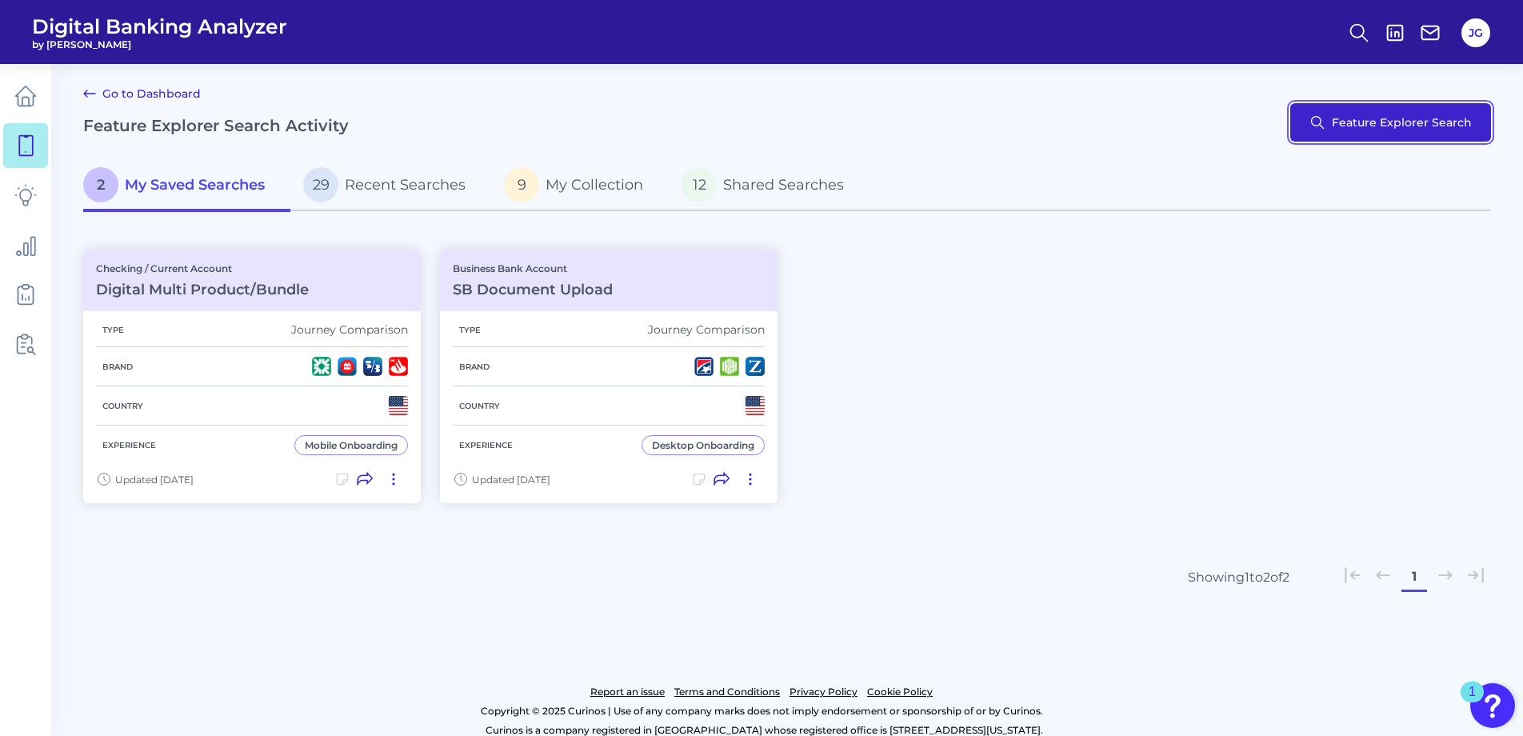
click at [1407, 122] on button "Feature Explorer Search" at bounding box center [1390, 122] width 201 height 38
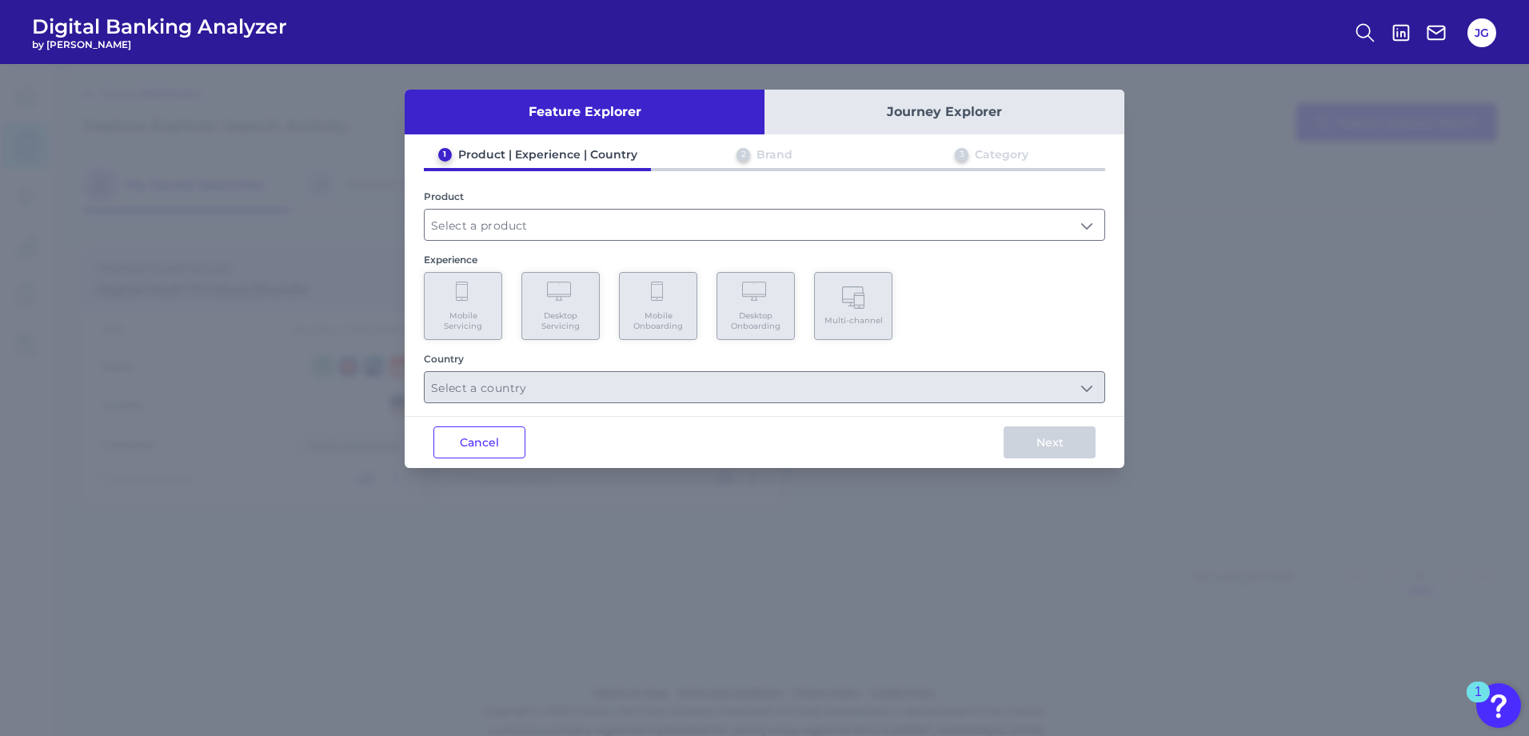
click at [1041, 118] on button "Journey Explorer" at bounding box center [945, 112] width 360 height 45
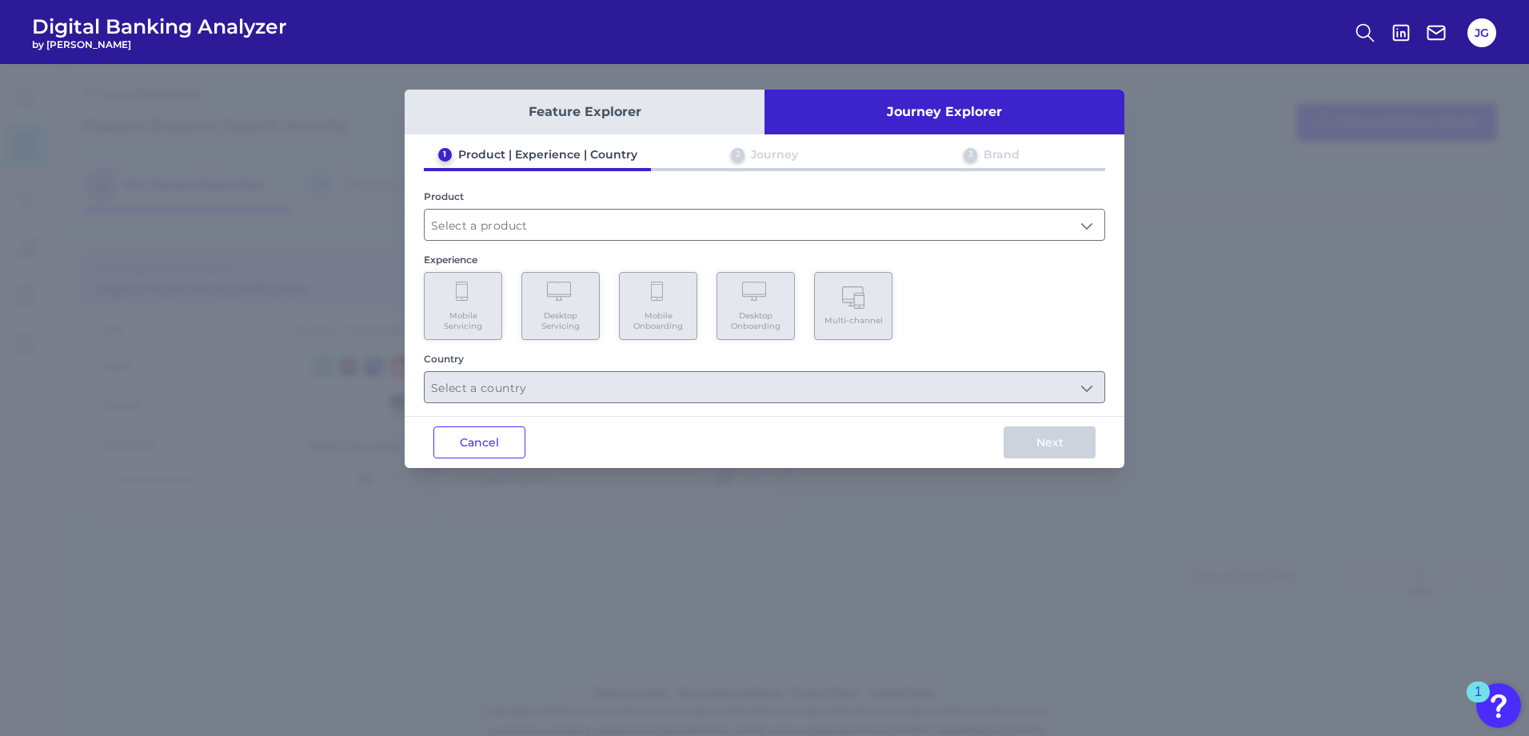
drag, startPoint x: 1022, startPoint y: 230, endPoint x: 1009, endPoint y: 242, distance: 17.0
click at [1022, 231] on input "text" at bounding box center [765, 225] width 680 height 30
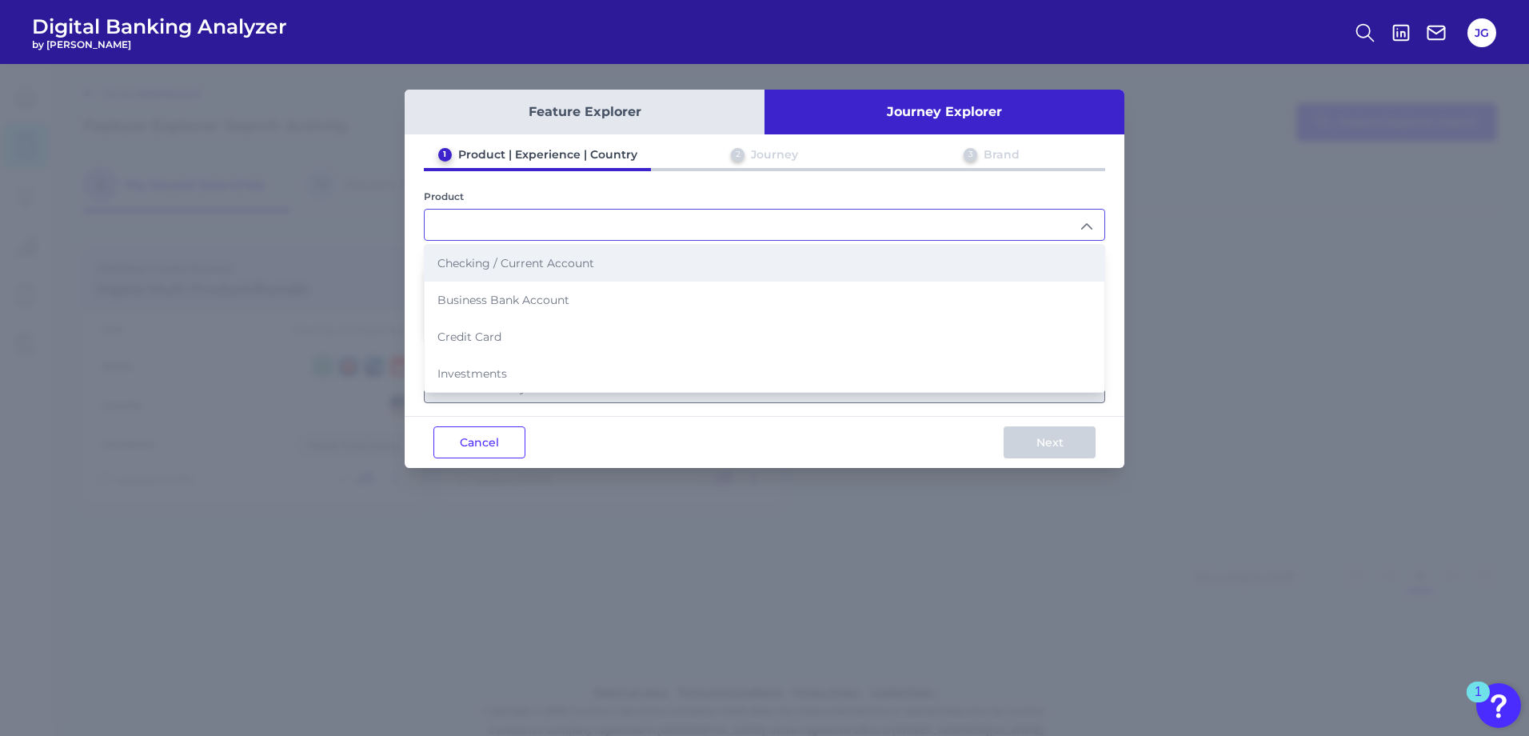
click at [585, 273] on li "Checking / Current Account" at bounding box center [765, 263] width 680 height 37
type input "Checking / Current Account"
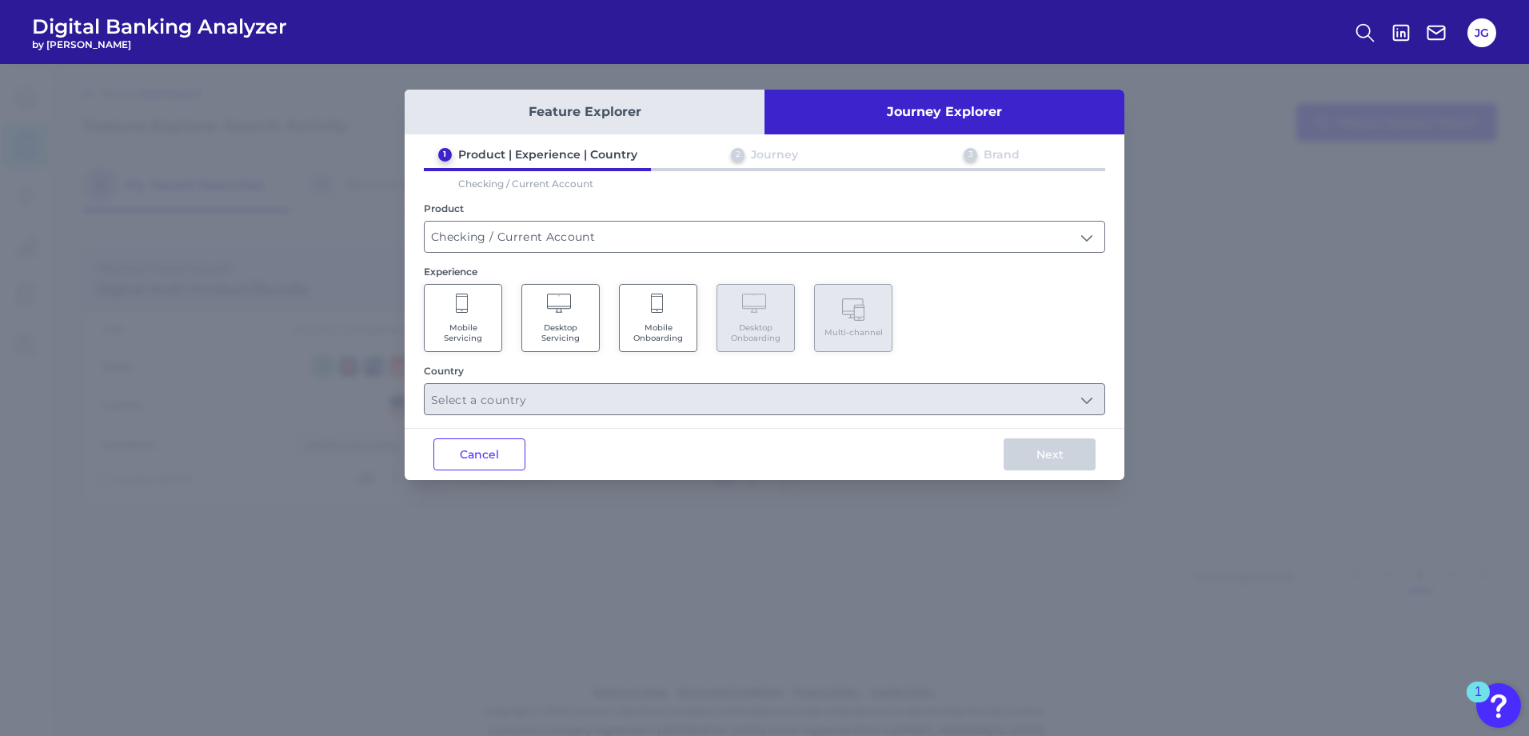
click at [689, 326] on Onboarding "Mobile Onboarding" at bounding box center [658, 318] width 78 height 68
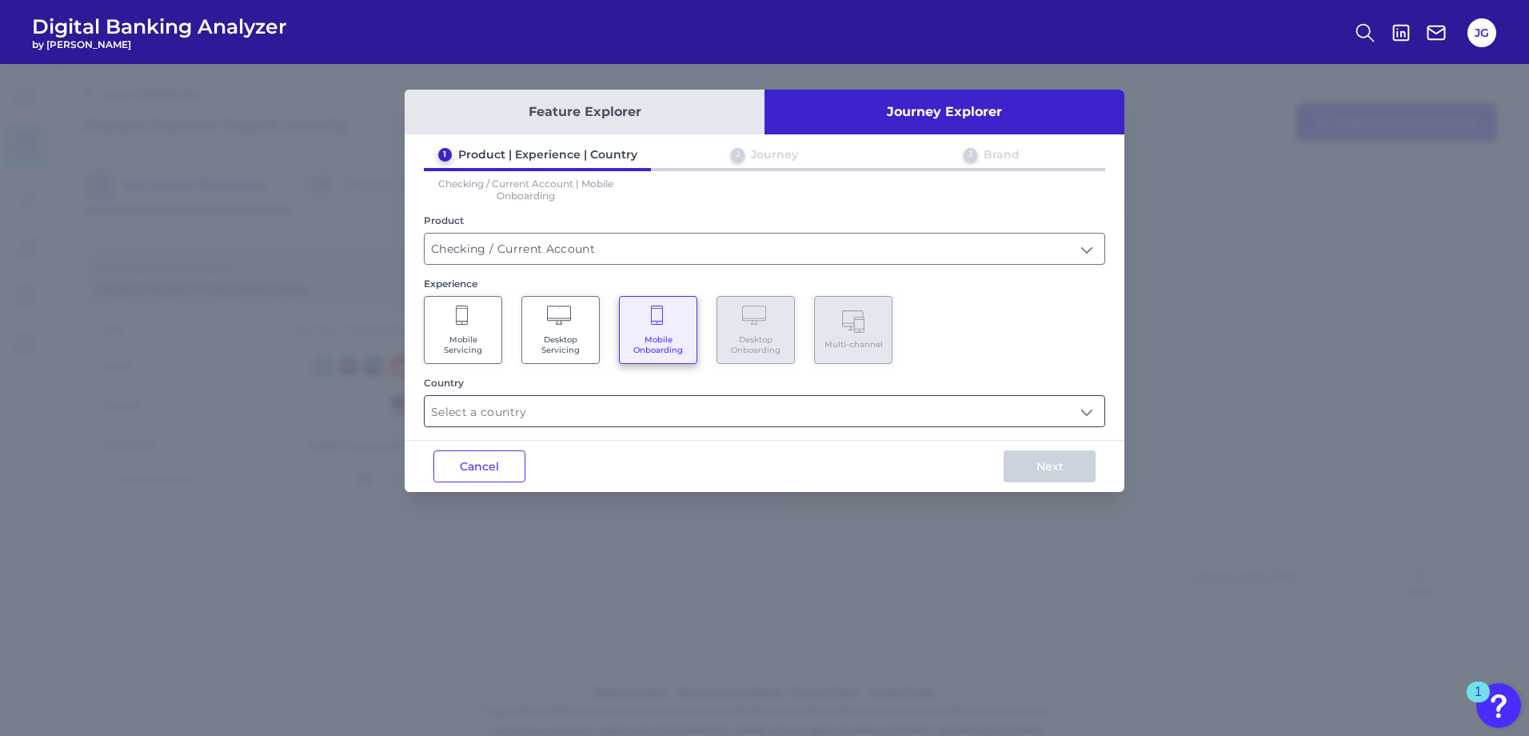
click at [580, 421] on input "text" at bounding box center [765, 411] width 680 height 30
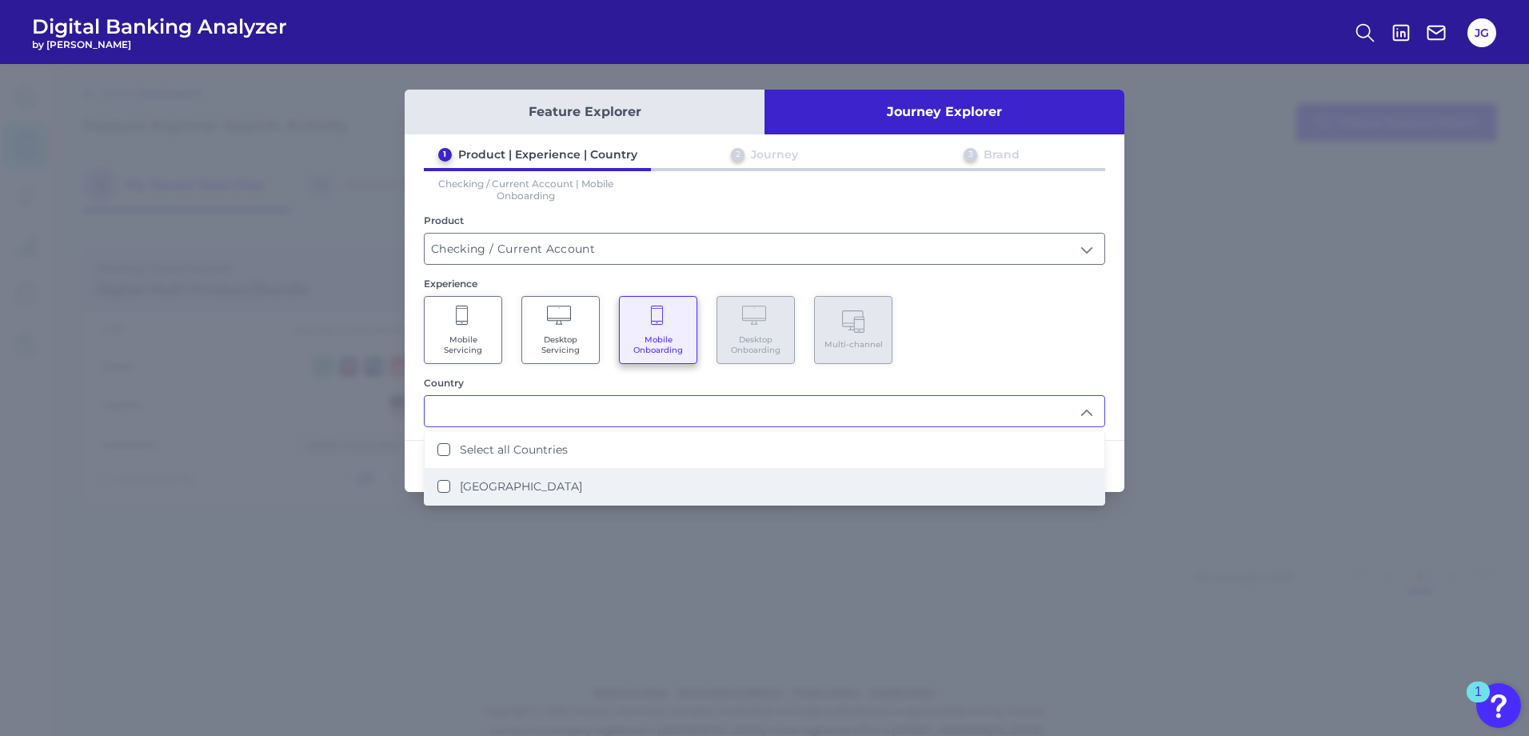
click at [548, 478] on li "[GEOGRAPHIC_DATA]" at bounding box center [765, 486] width 680 height 37
type input "Select all Countries"
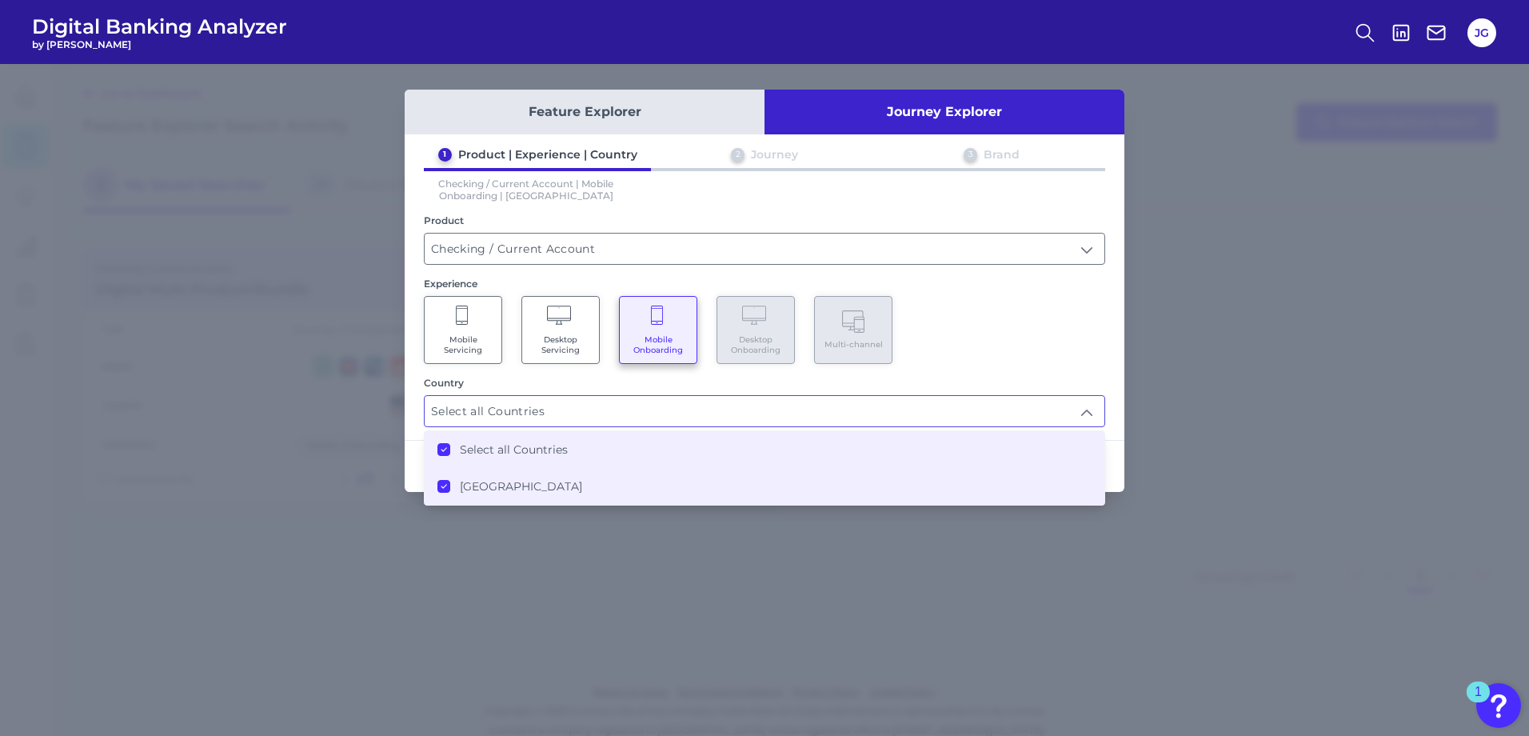
scroll to position [1, 0]
click at [1060, 360] on div "Mobile Servicing Desktop Servicing Mobile Onboarding Desktop Onboarding Multi-c…" at bounding box center [764, 330] width 681 height 68
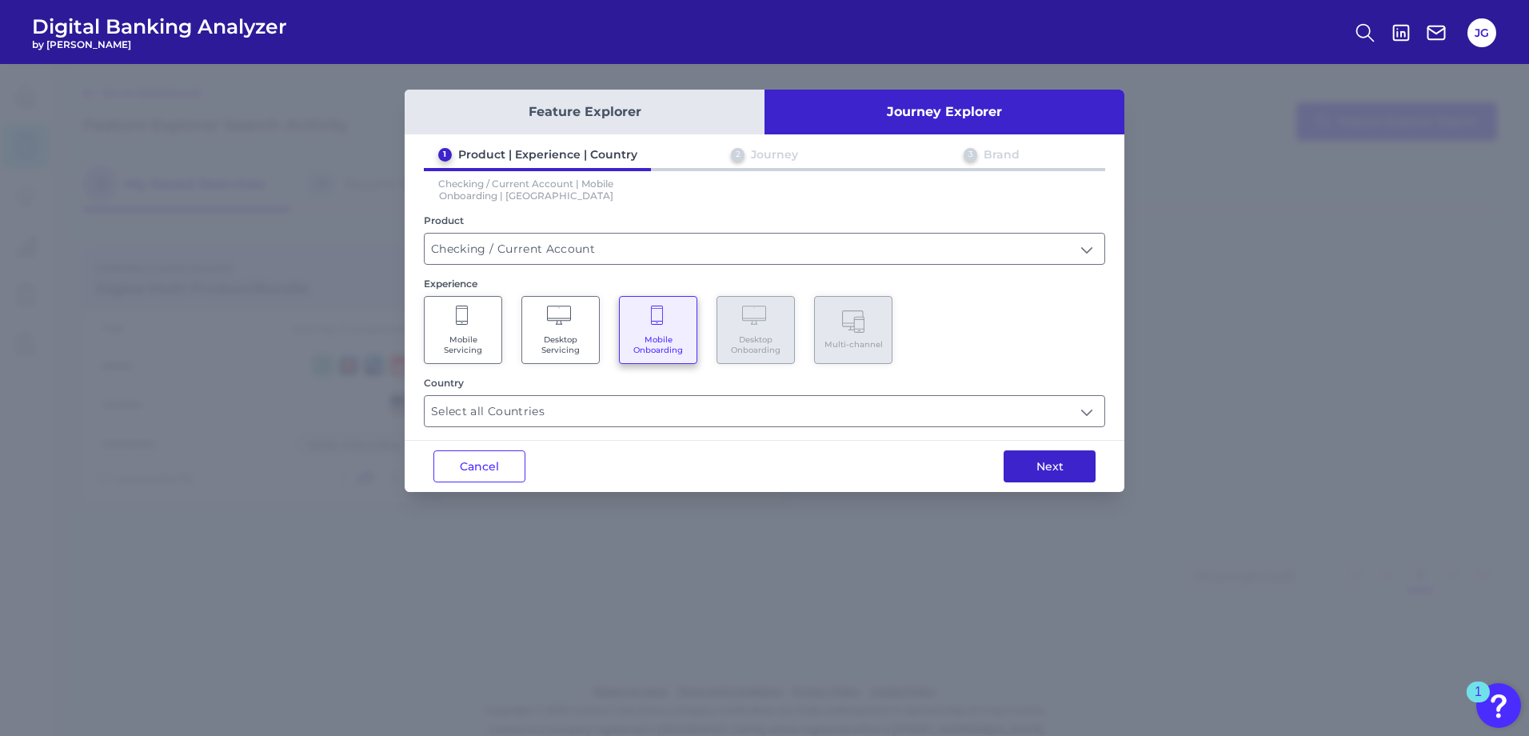
click at [1071, 467] on button "Next" at bounding box center [1050, 466] width 92 height 32
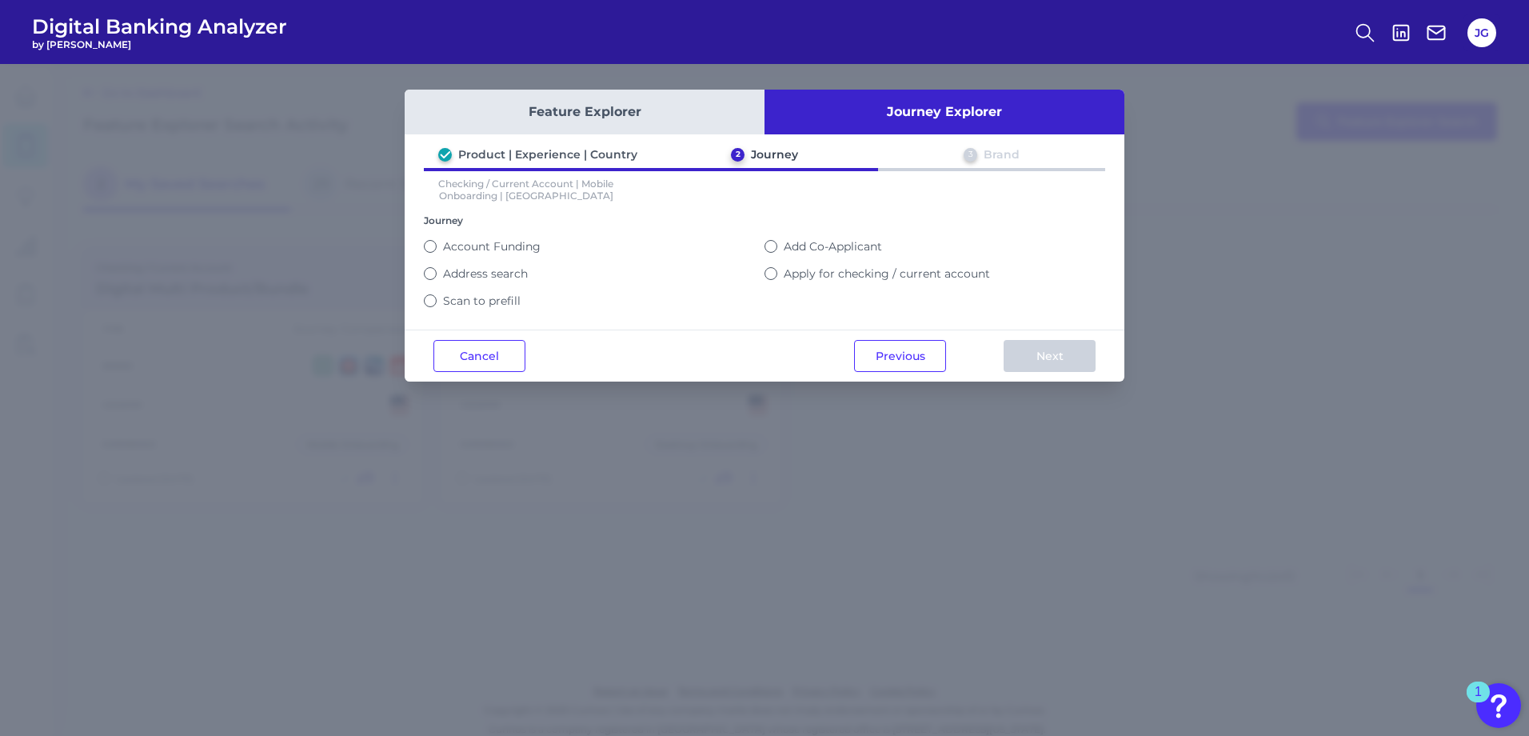
click at [797, 270] on label "Apply for checking / current account" at bounding box center [887, 273] width 206 height 14
click at [777, 270] on button "Apply for checking / current account" at bounding box center [771, 273] width 13 height 13
click at [1065, 354] on button "Next" at bounding box center [1050, 356] width 92 height 32
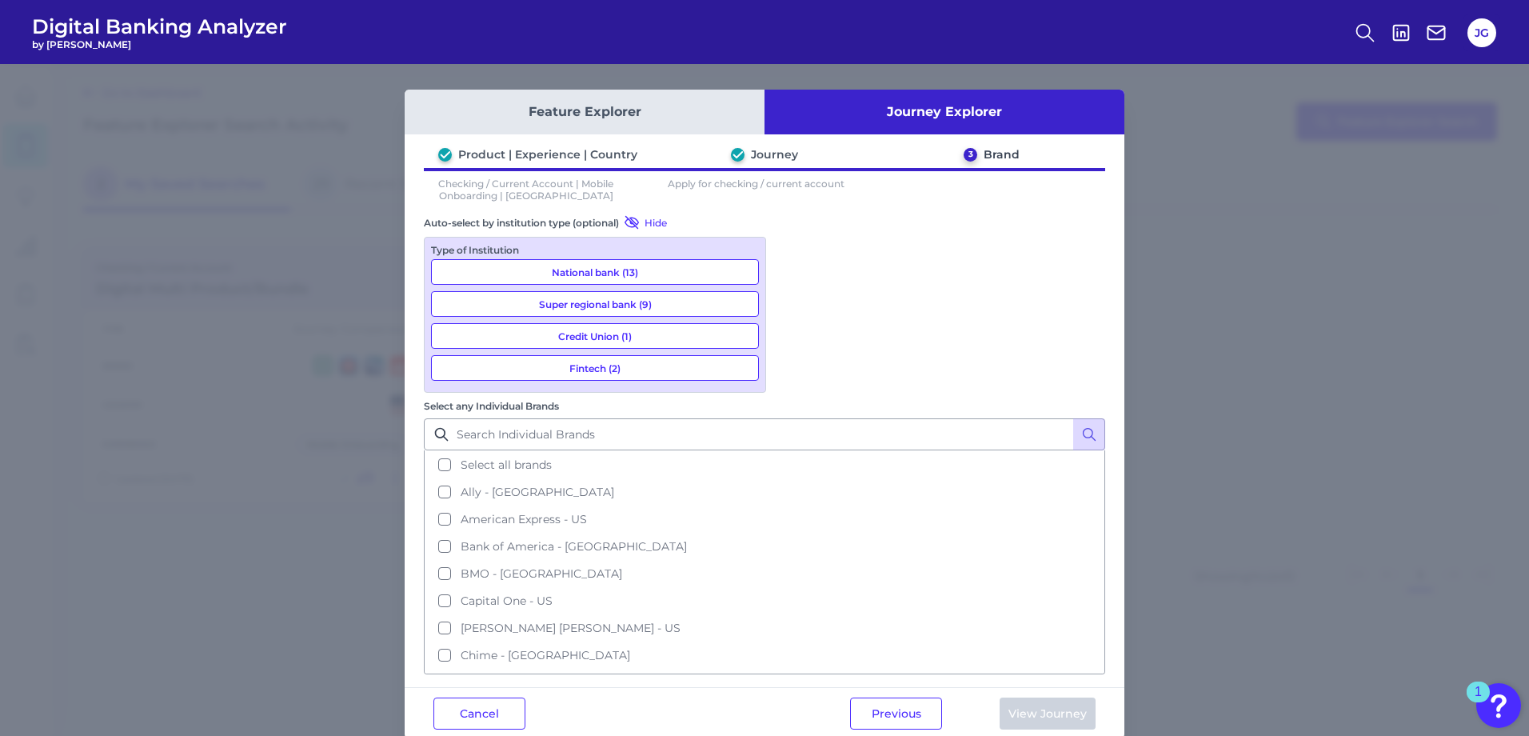
click at [667, 270] on button "National bank (13)" at bounding box center [595, 272] width 328 height 26
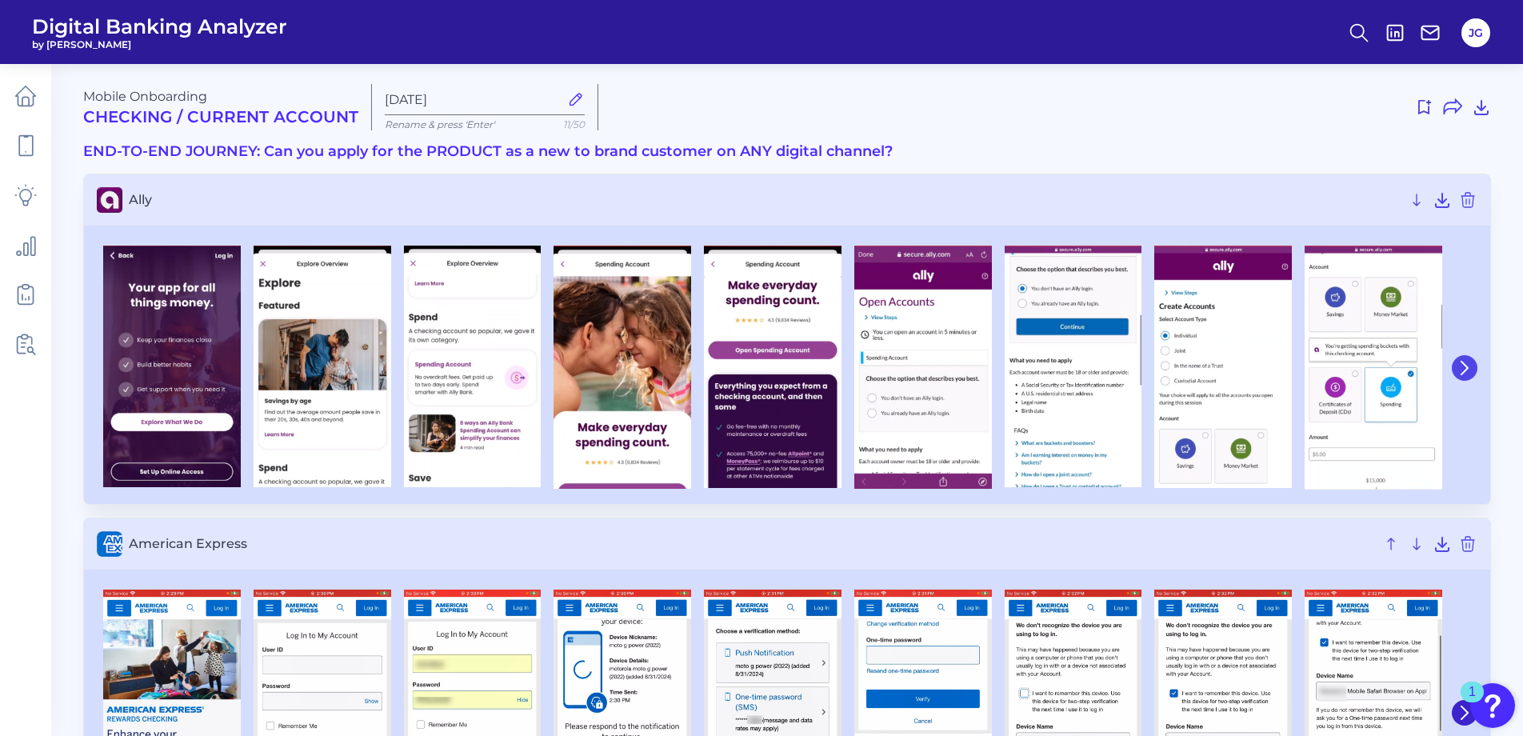
click at [1466, 368] on icon at bounding box center [1464, 368] width 14 height 14
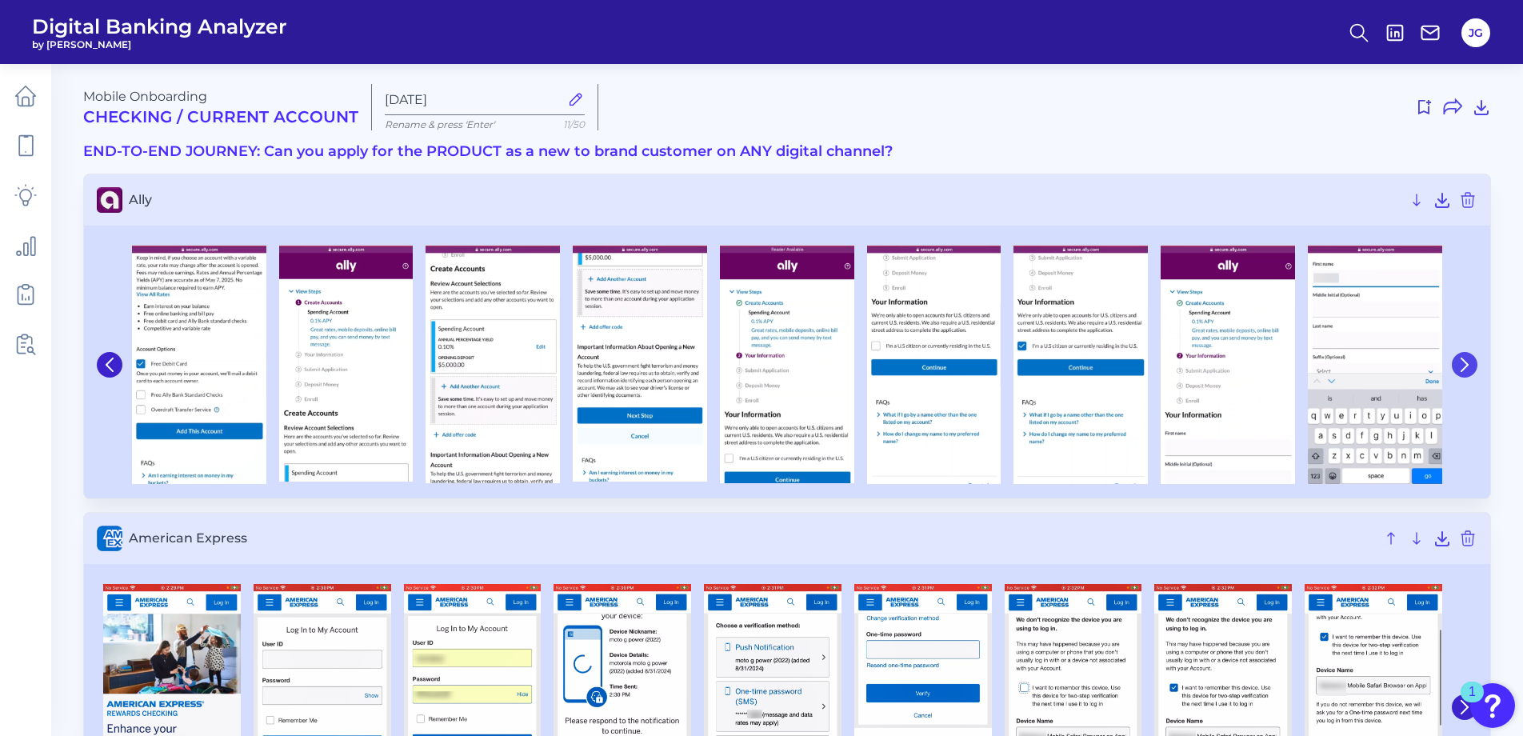
click at [1466, 368] on icon at bounding box center [1464, 364] width 14 height 14
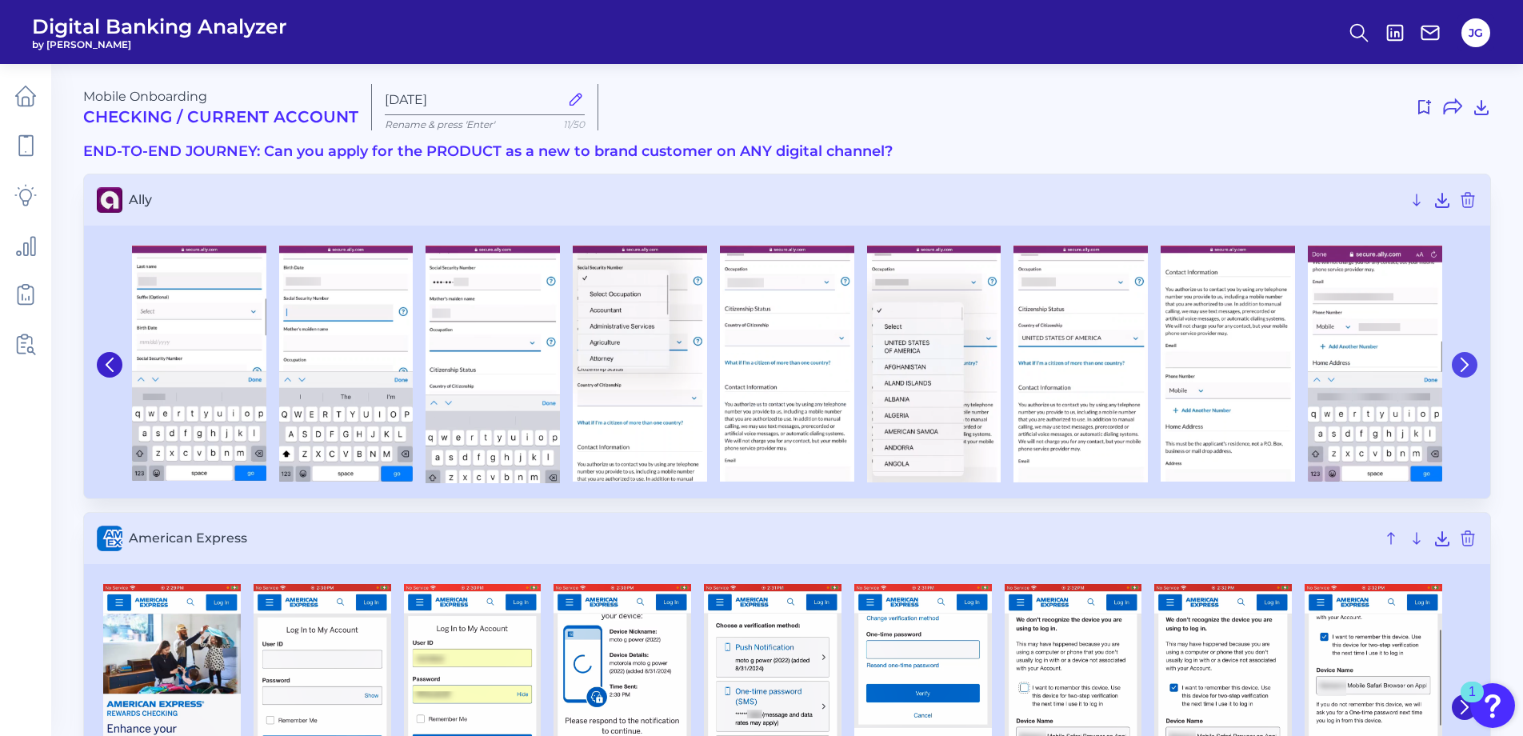
click at [1466, 368] on icon at bounding box center [1464, 364] width 14 height 14
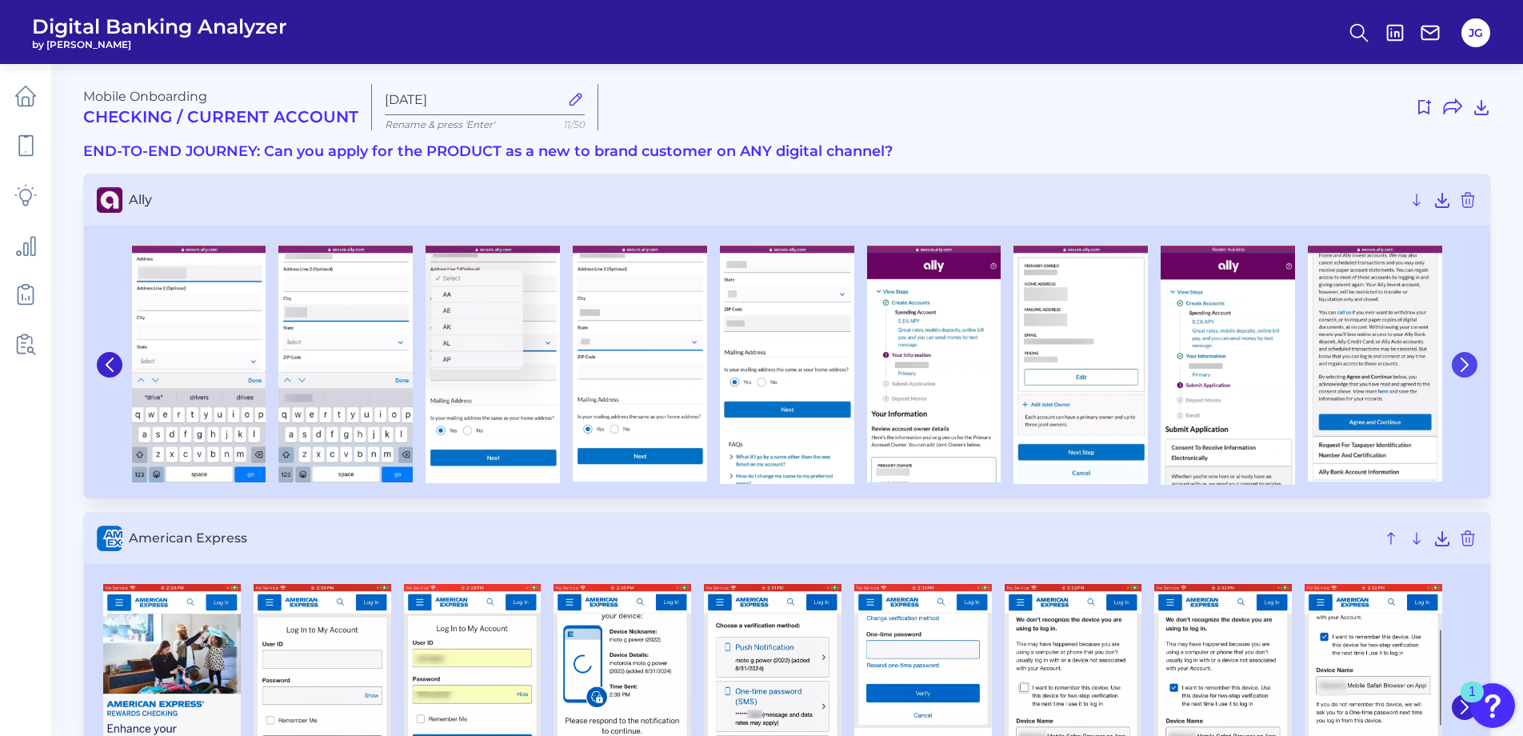
click at [1466, 368] on icon at bounding box center [1464, 364] width 14 height 14
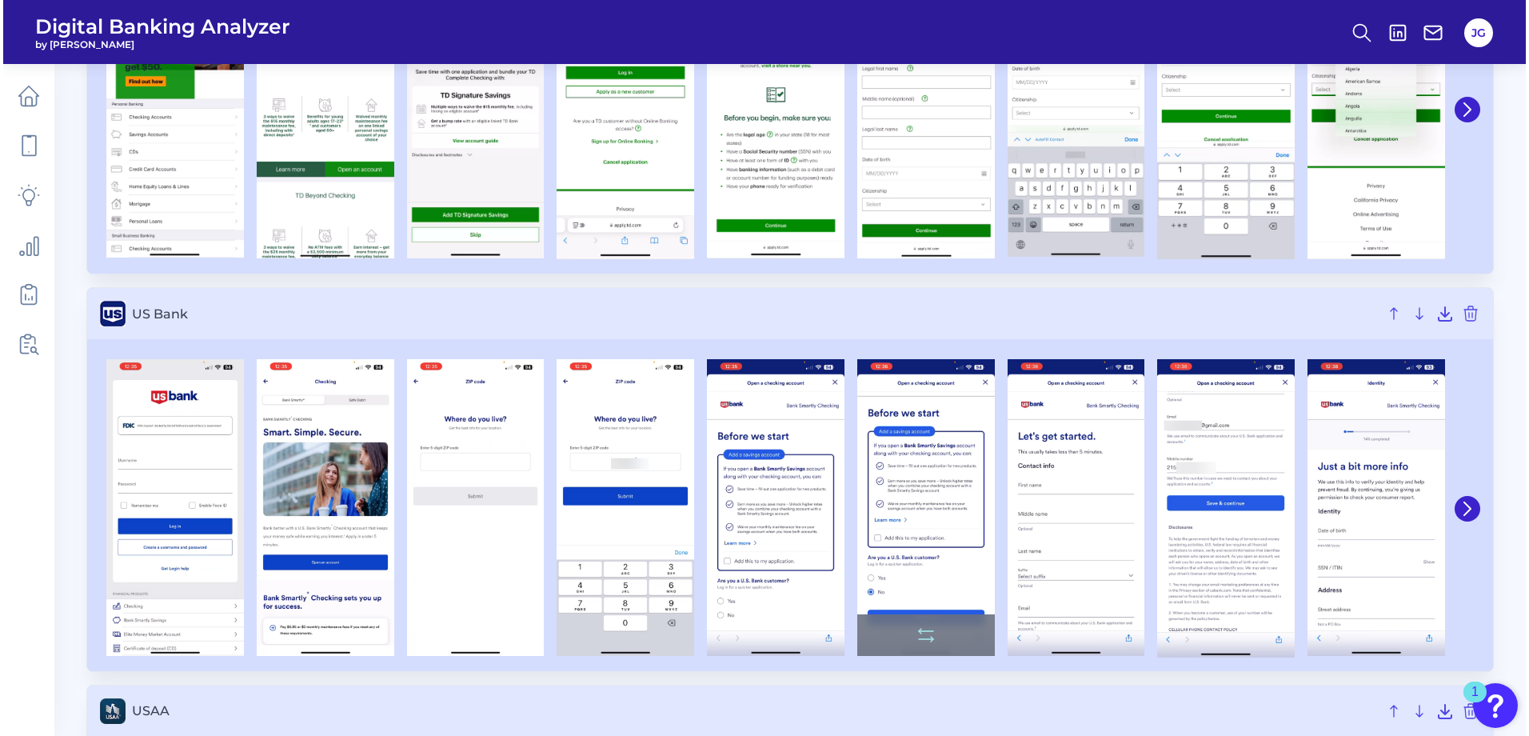
scroll to position [3679, 0]
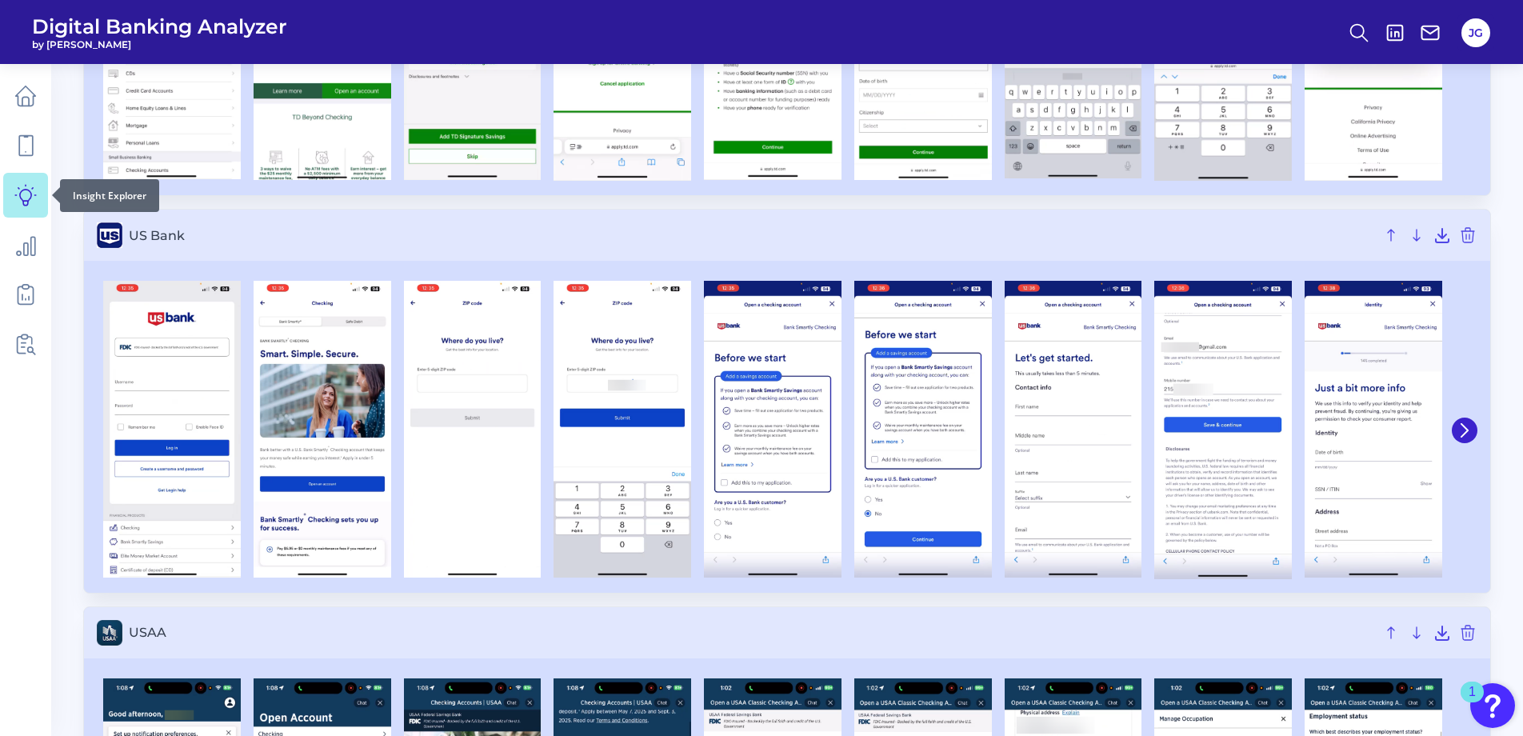
click at [30, 191] on icon at bounding box center [25, 195] width 22 height 22
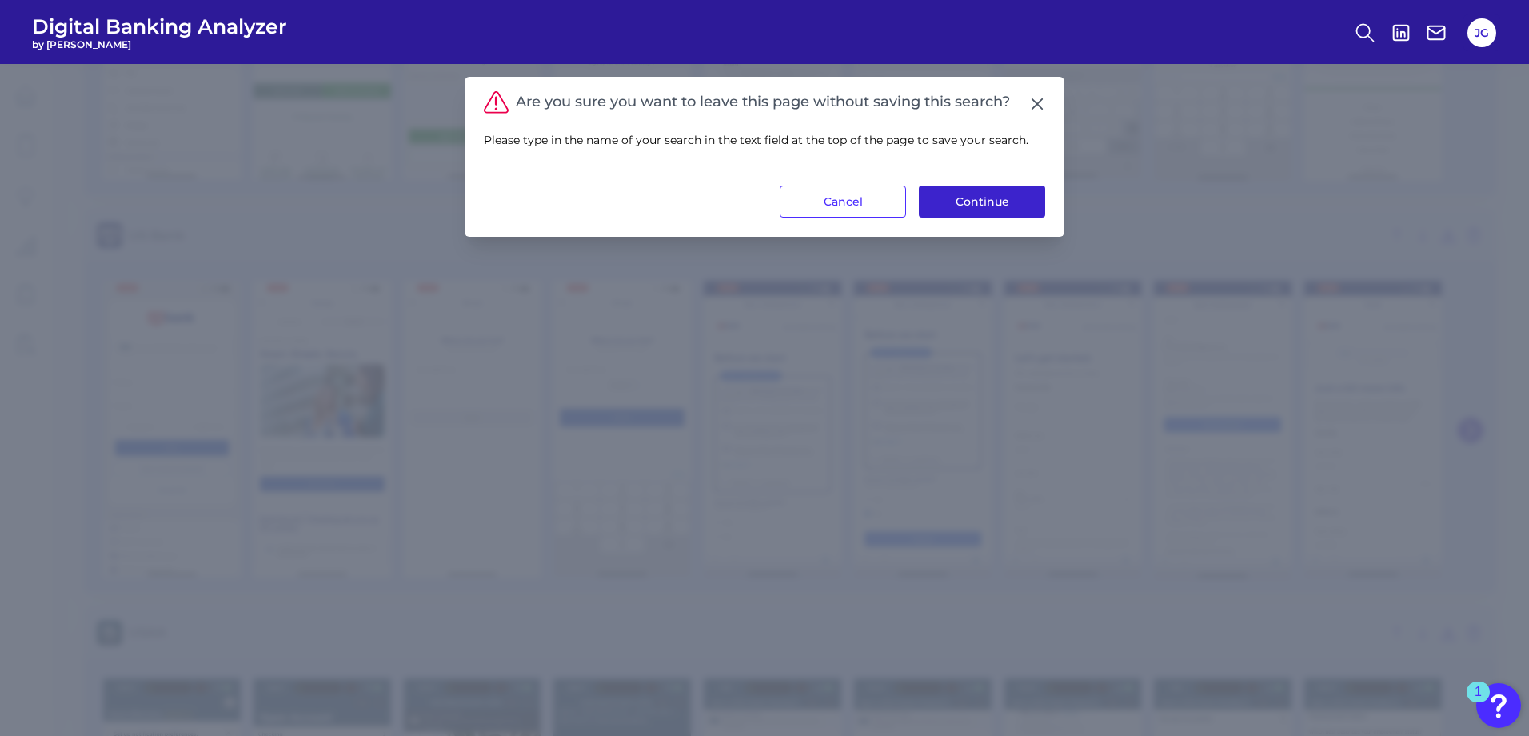
click at [955, 194] on button "Continue" at bounding box center [982, 202] width 126 height 32
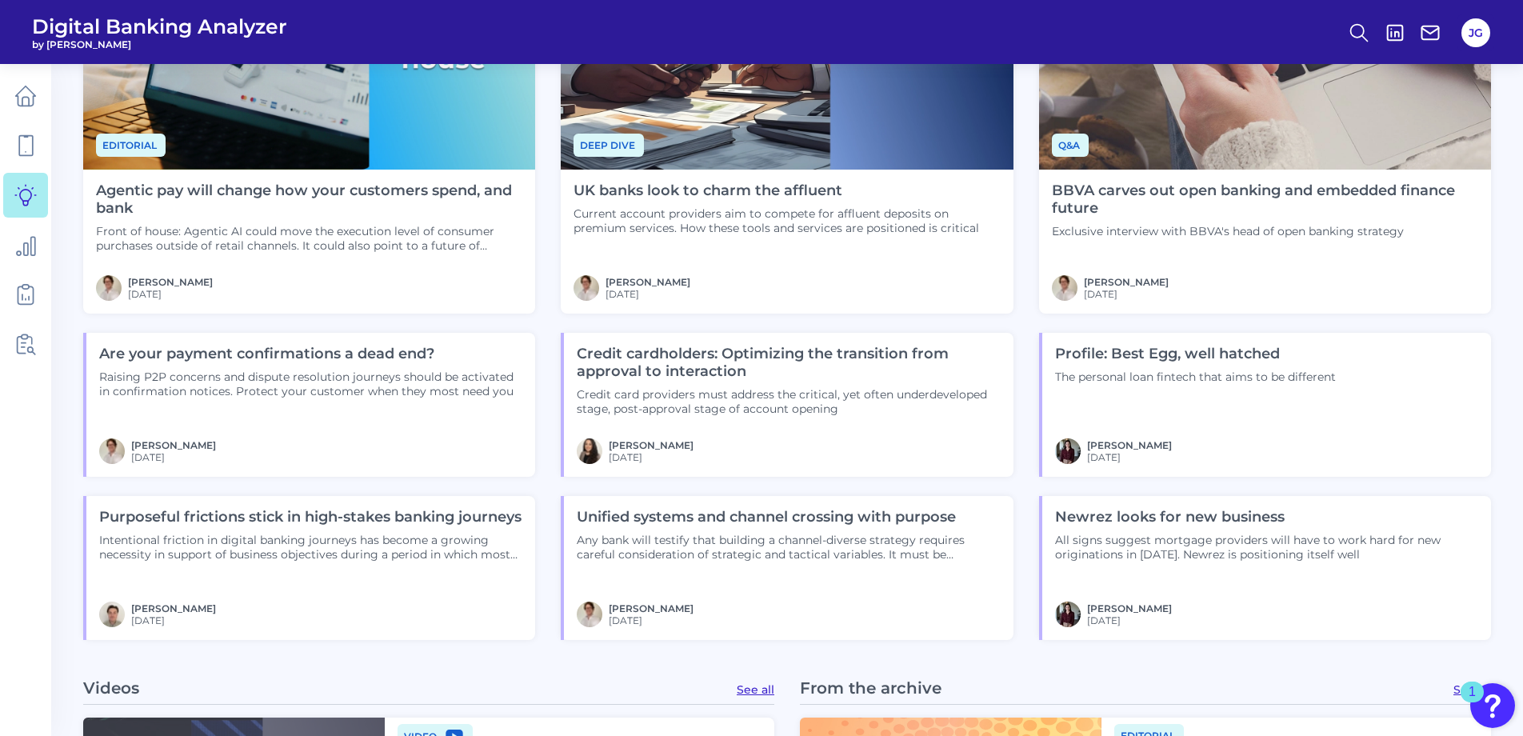
scroll to position [1440, 0]
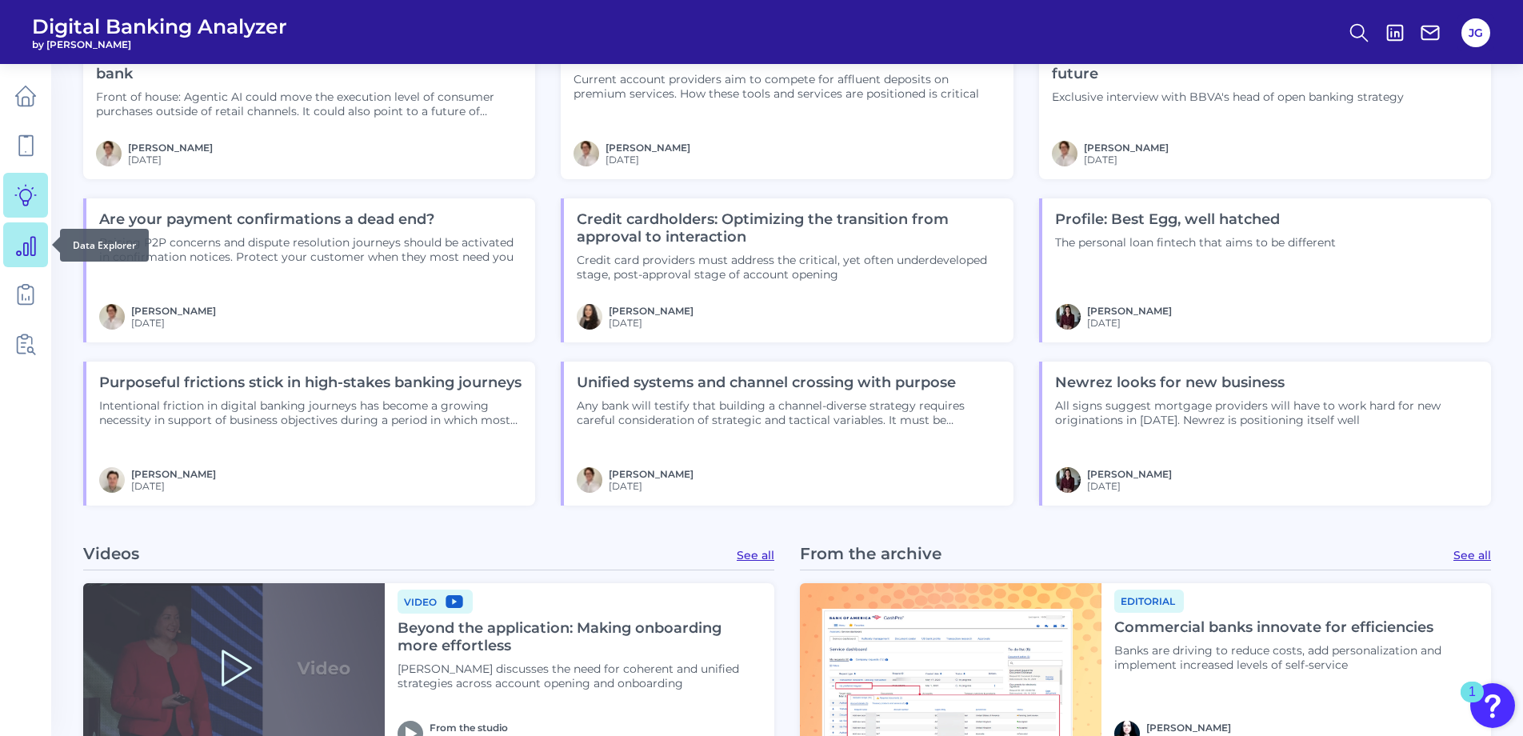
click at [31, 248] on icon at bounding box center [26, 246] width 18 height 18
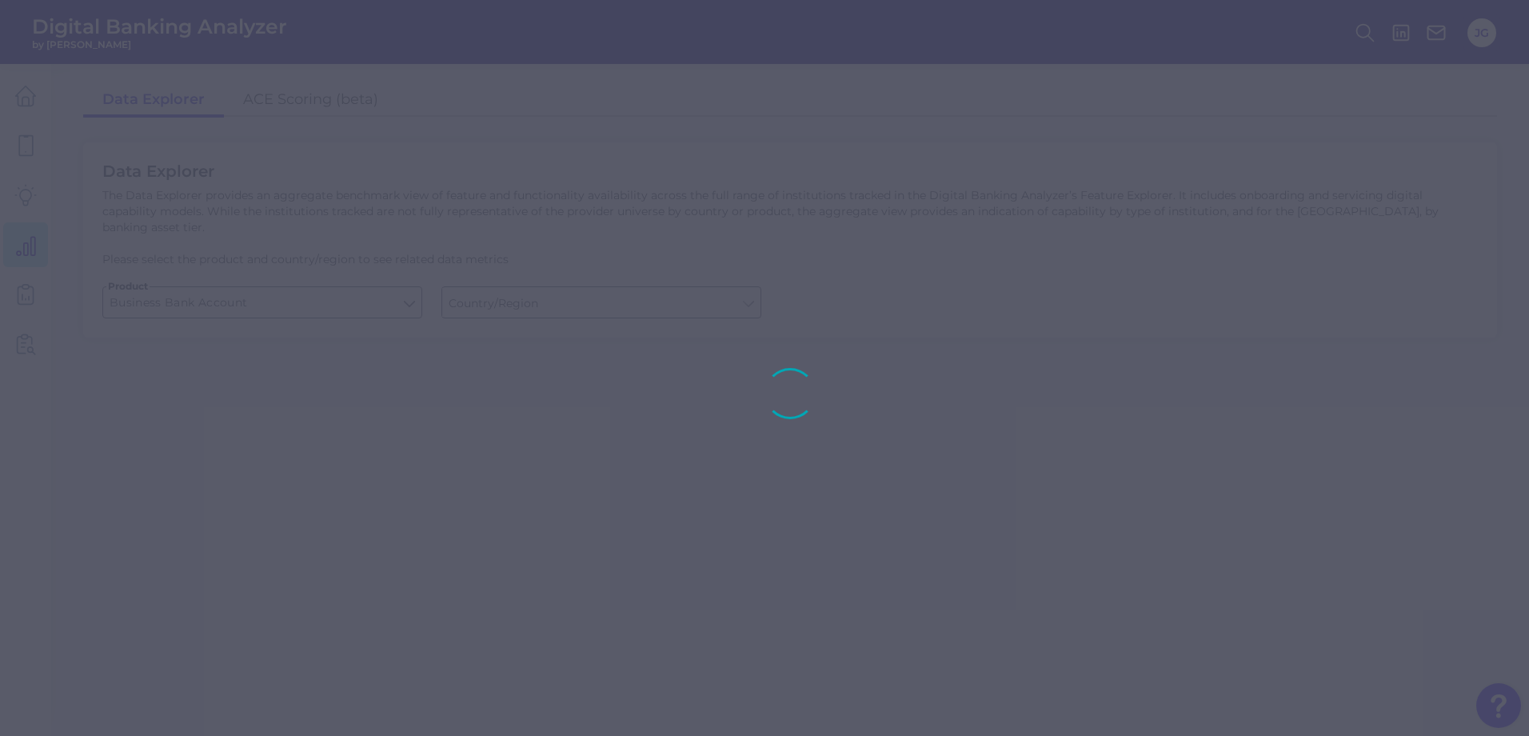
type input "[GEOGRAPHIC_DATA]"
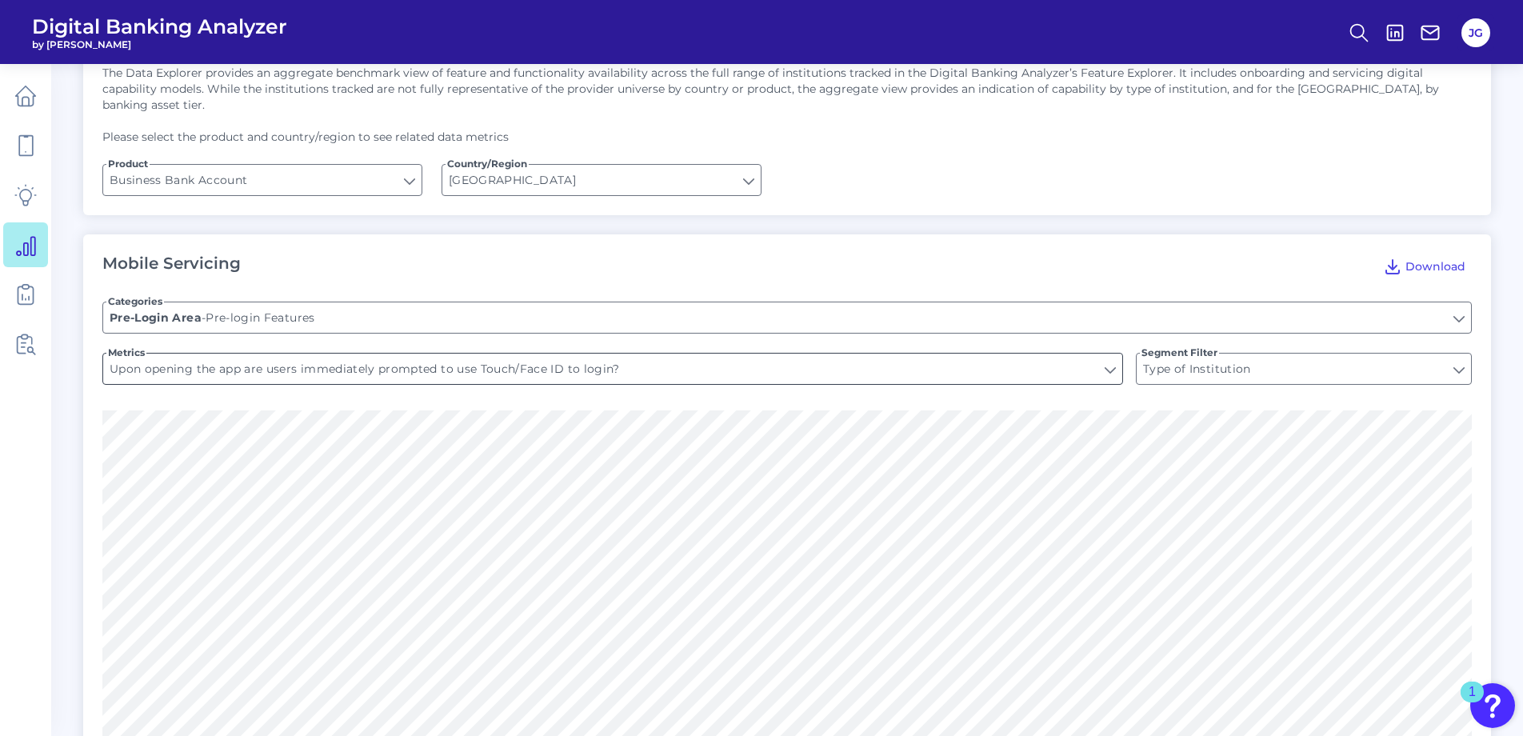
scroll to position [320, 0]
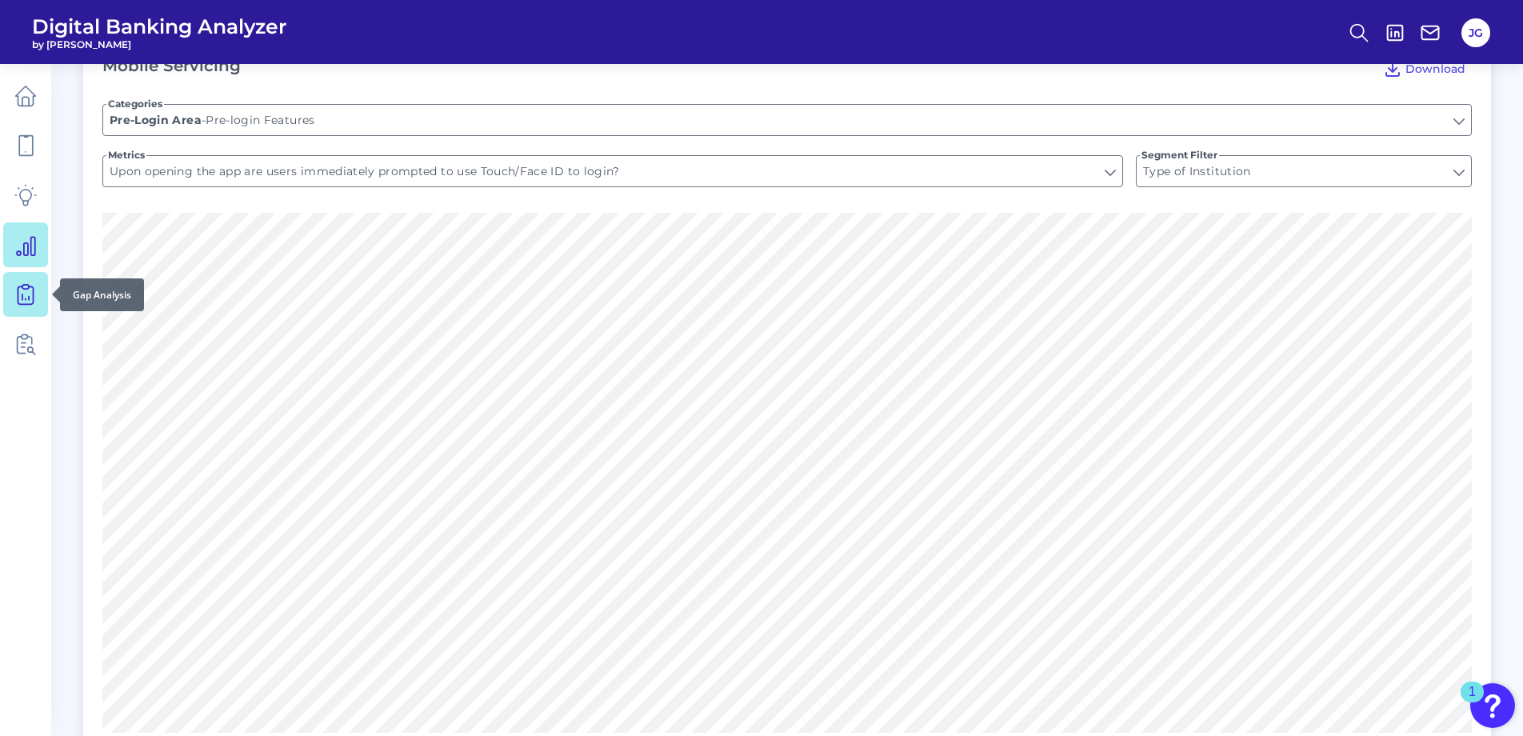
click at [28, 283] on link at bounding box center [25, 294] width 45 height 45
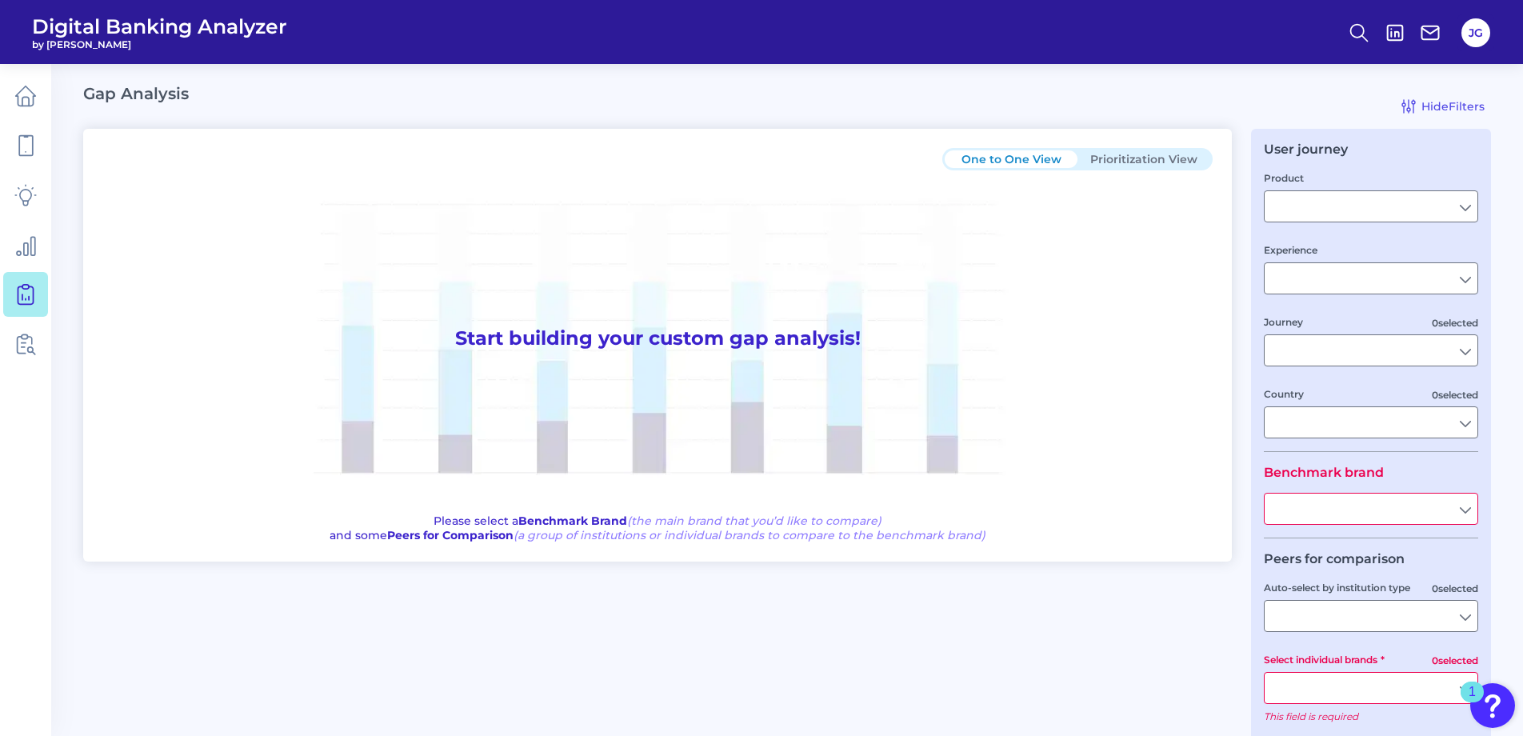
type input "Checking / Current Account"
type input "Mobile Servicing"
type input "Pre-Login Area, New Customer Onboarding, Login & Authentication, Accounts and t…"
type input "[GEOGRAPHIC_DATA]"
type input "KeyBank"
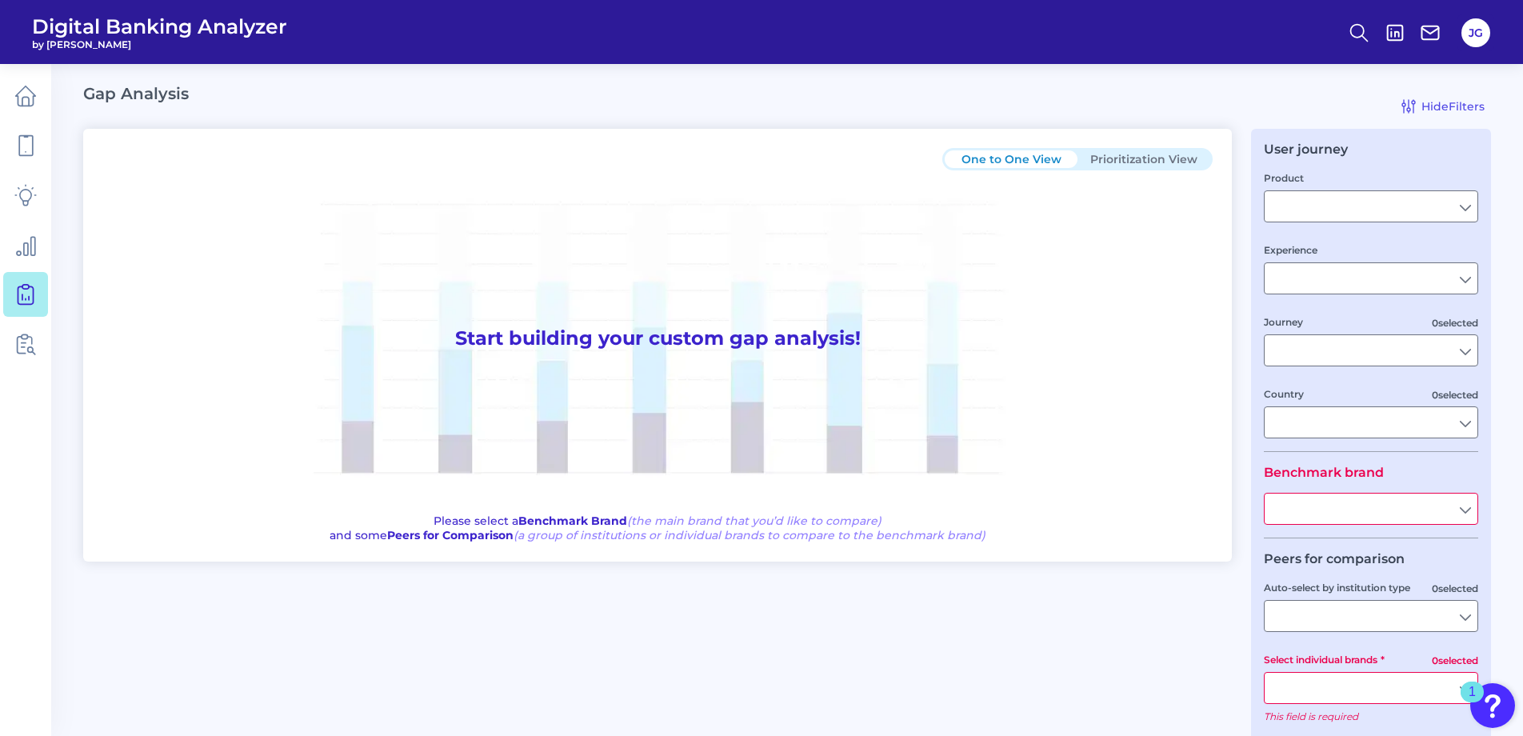
type input "All Select individual brands"
type input "All Countries"
type input "All Journeys"
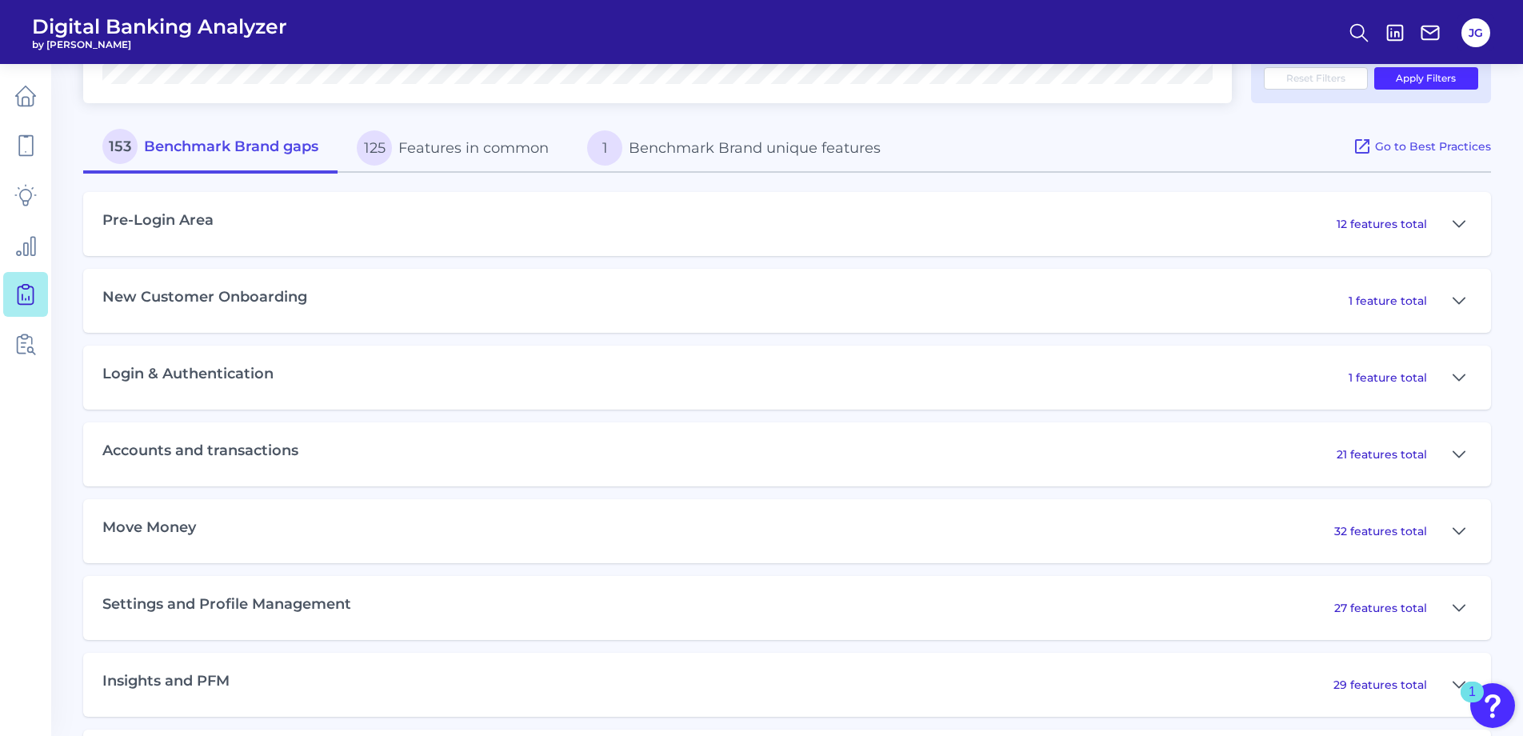
scroll to position [720, 0]
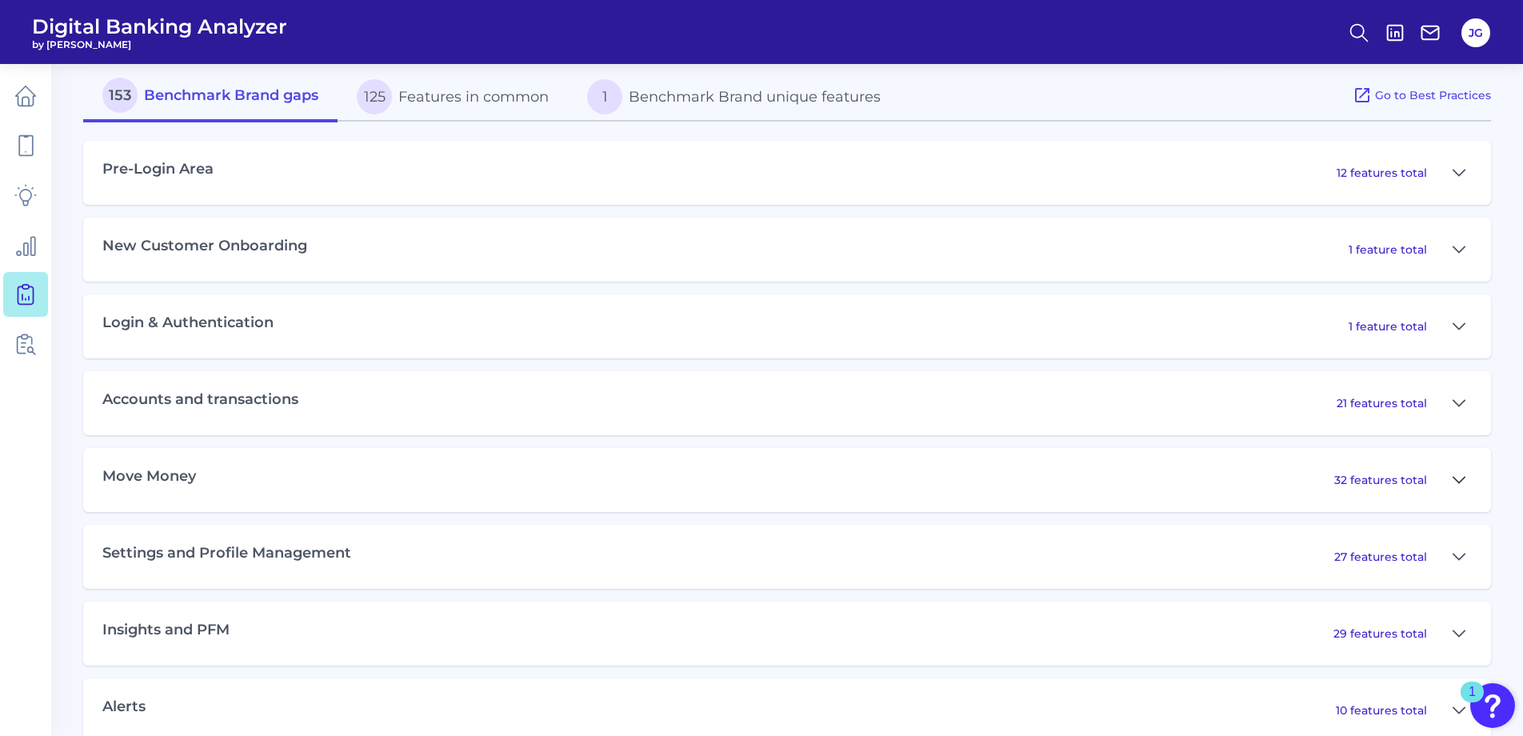
click at [1454, 486] on icon at bounding box center [1458, 479] width 13 height 19
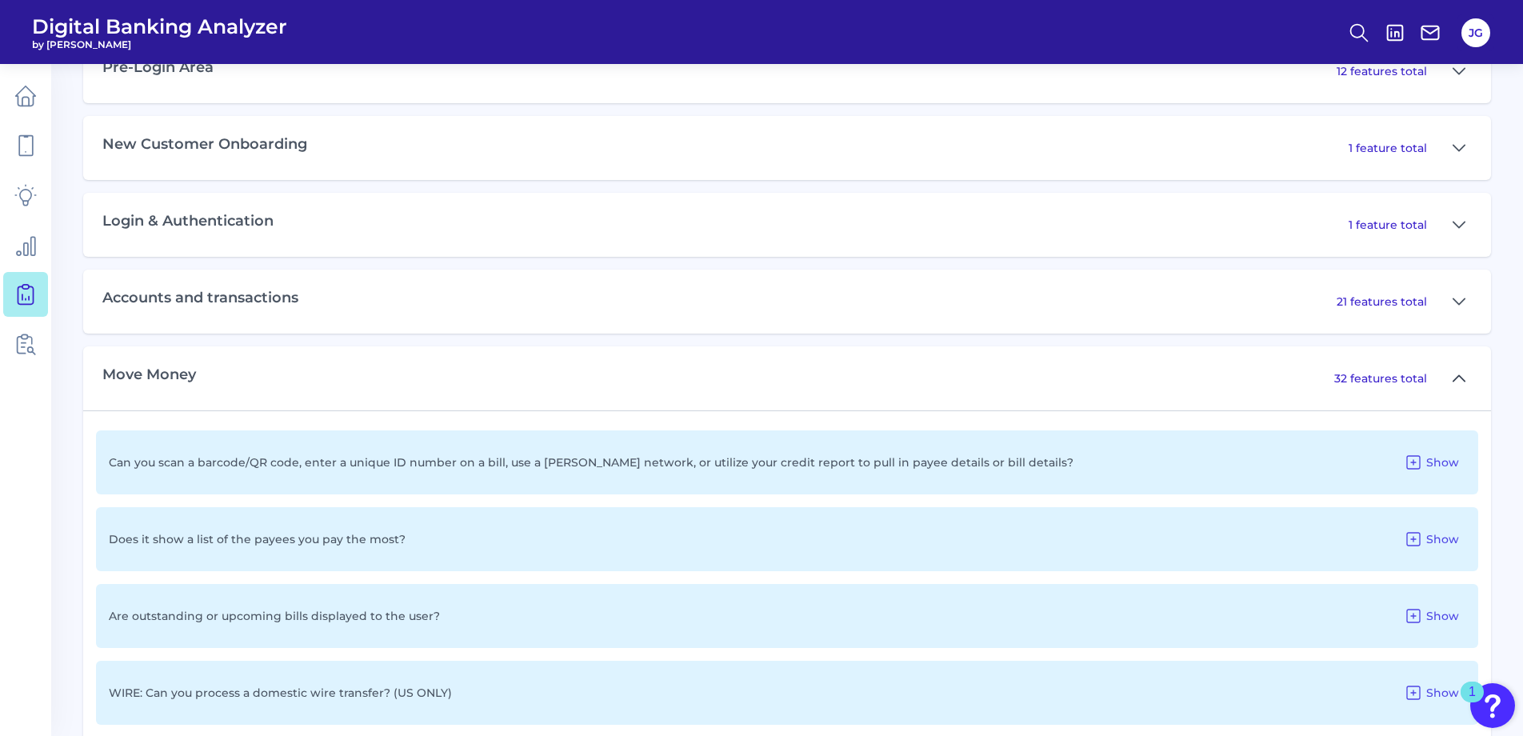
scroll to position [960, 0]
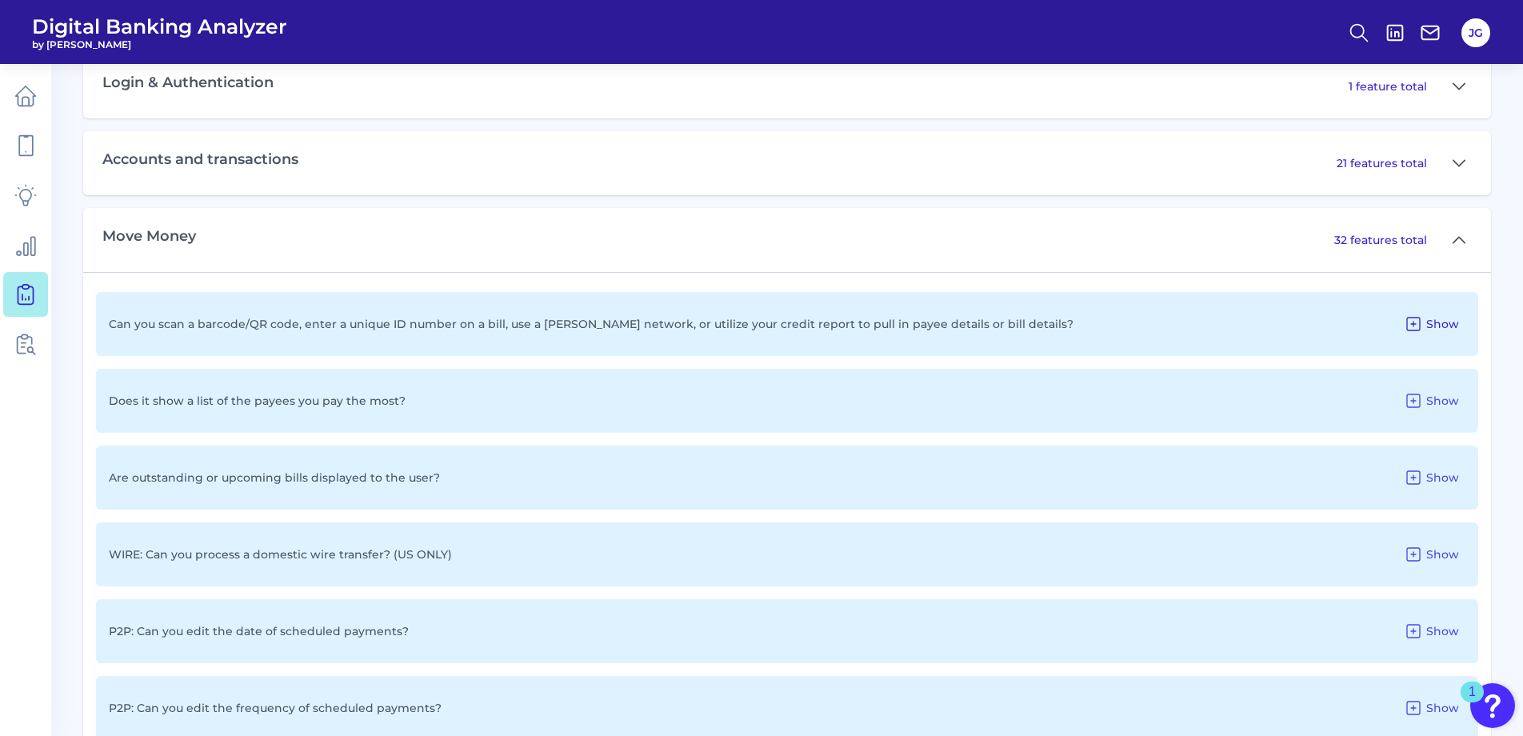
click at [1420, 324] on icon at bounding box center [1413, 323] width 13 height 13
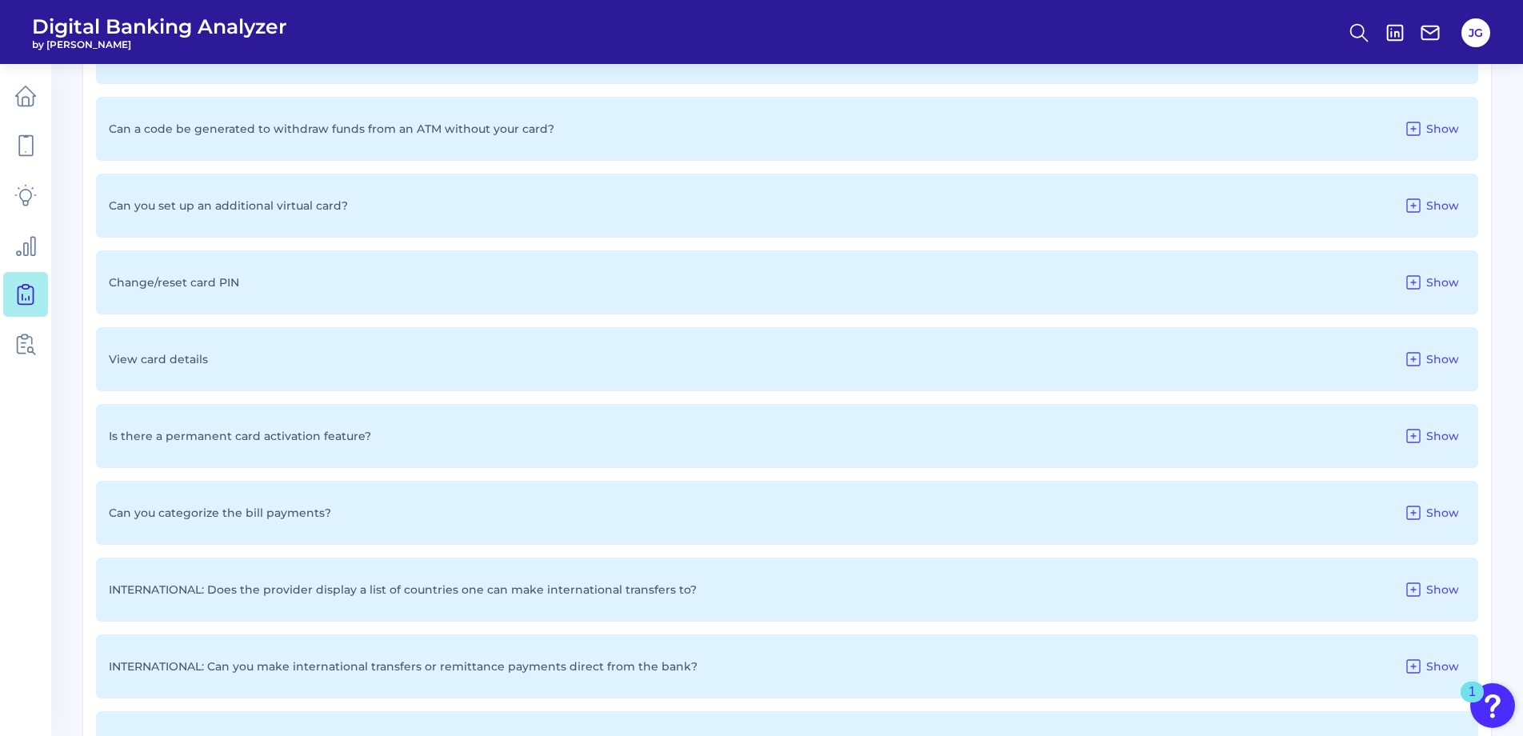
scroll to position [2639, 0]
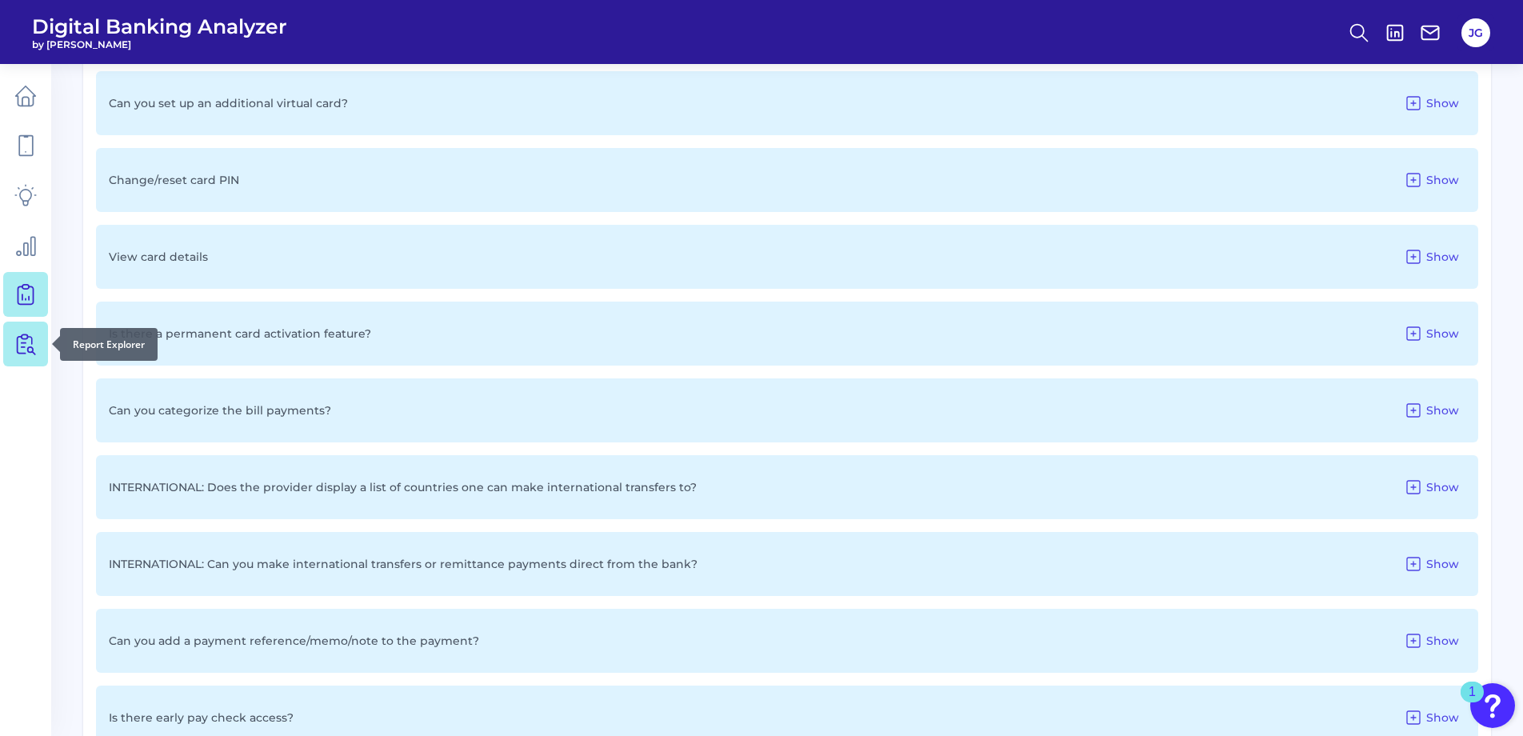
click at [26, 356] on link at bounding box center [25, 343] width 45 height 45
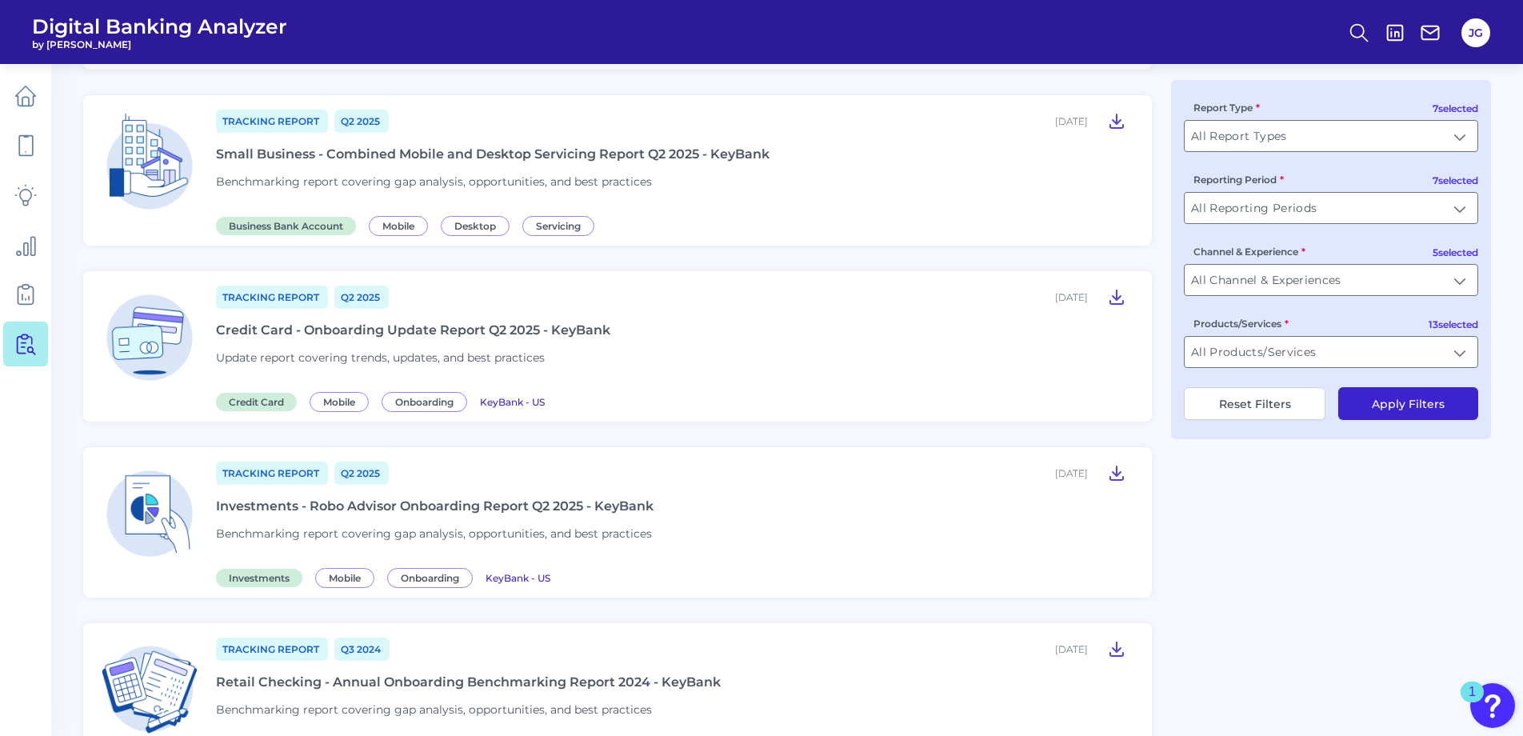
scroll to position [1015, 0]
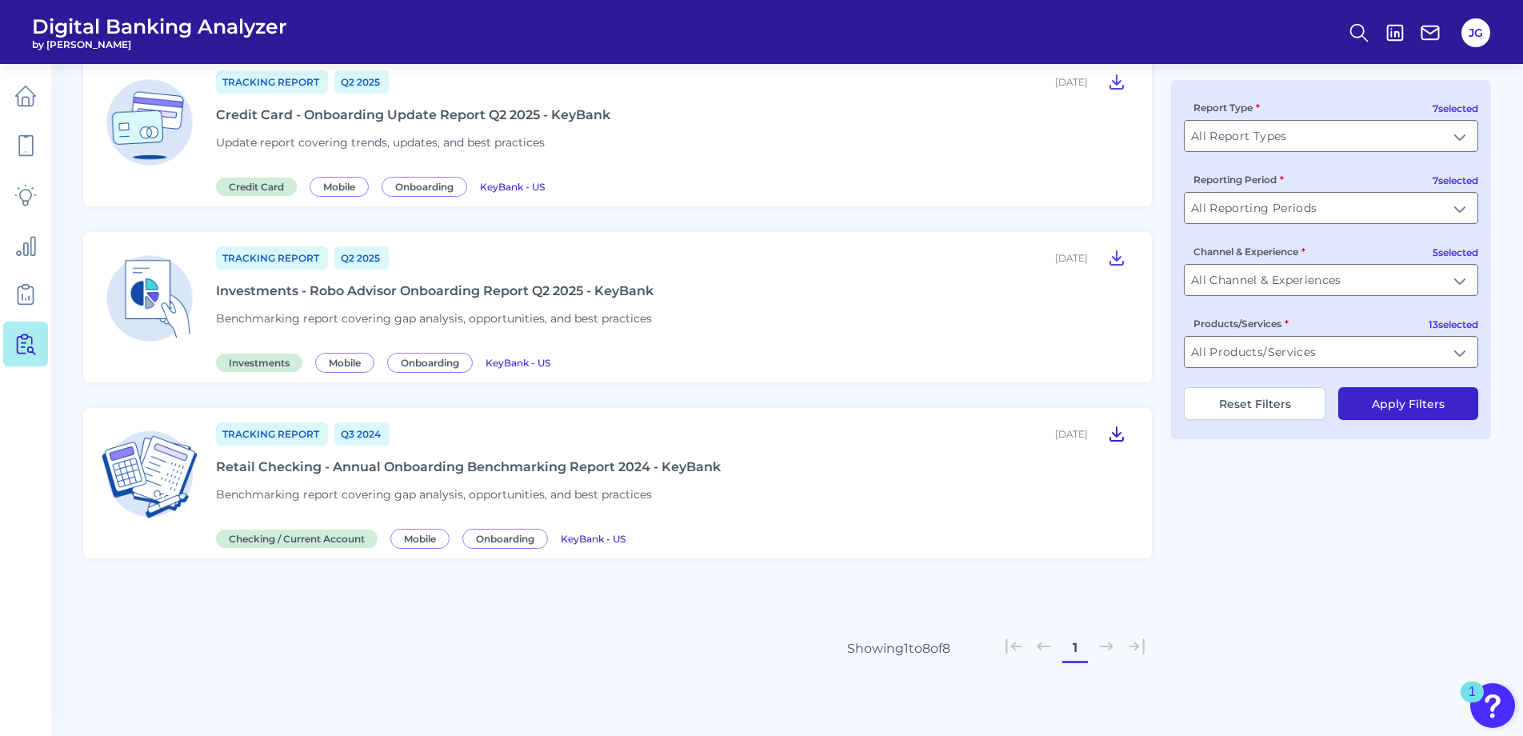
click at [1118, 429] on icon at bounding box center [1116, 433] width 19 height 19
